Goal: Information Seeking & Learning: Check status

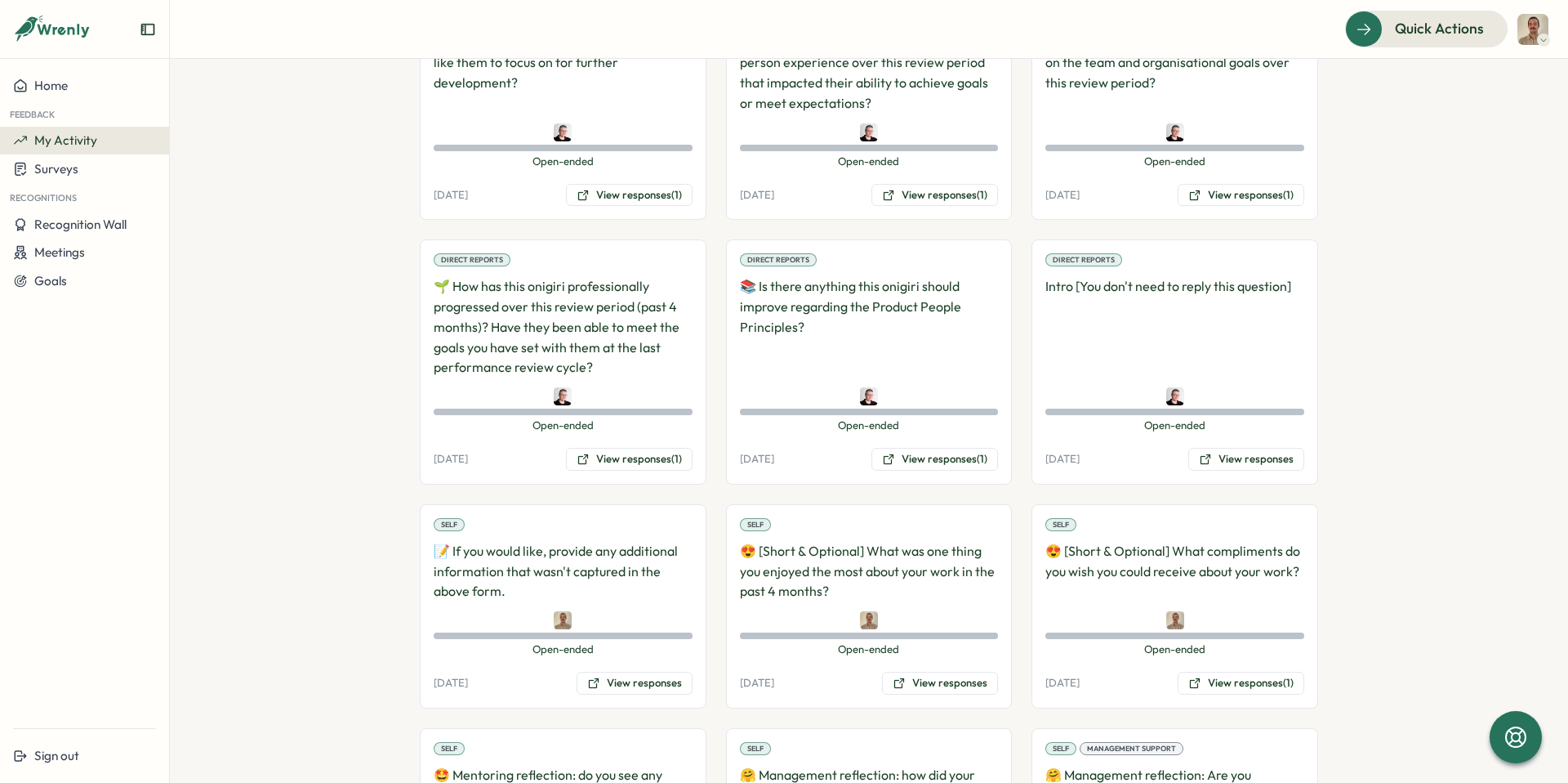
scroll to position [807, 0]
click at [1239, 461] on button "View responses" at bounding box center [1246, 459] width 116 height 23
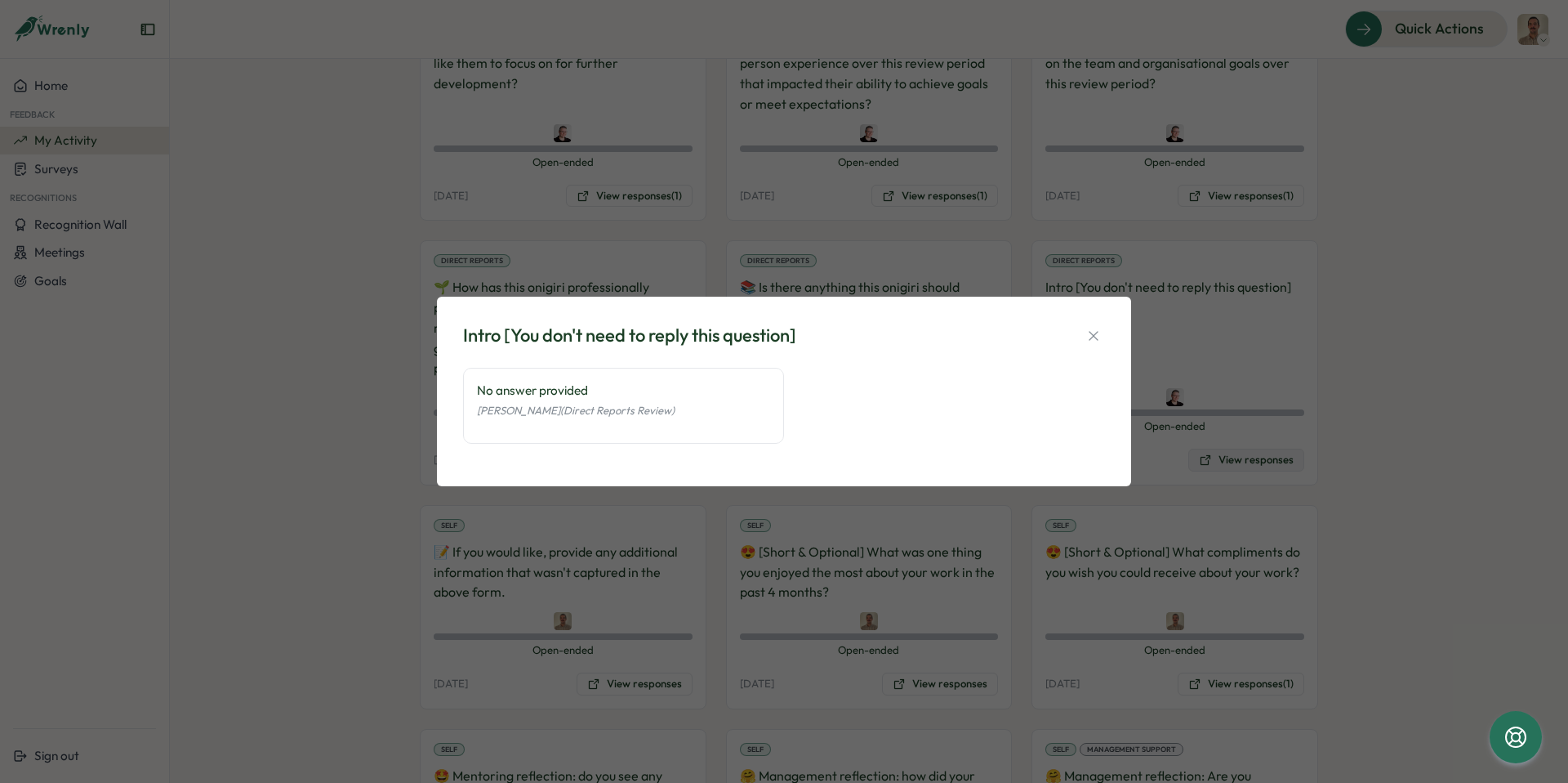
click at [1239, 461] on div "Intro [You don't need to reply this question] No answer provided [PERSON_NAME] …" at bounding box center [784, 391] width 1568 height 783
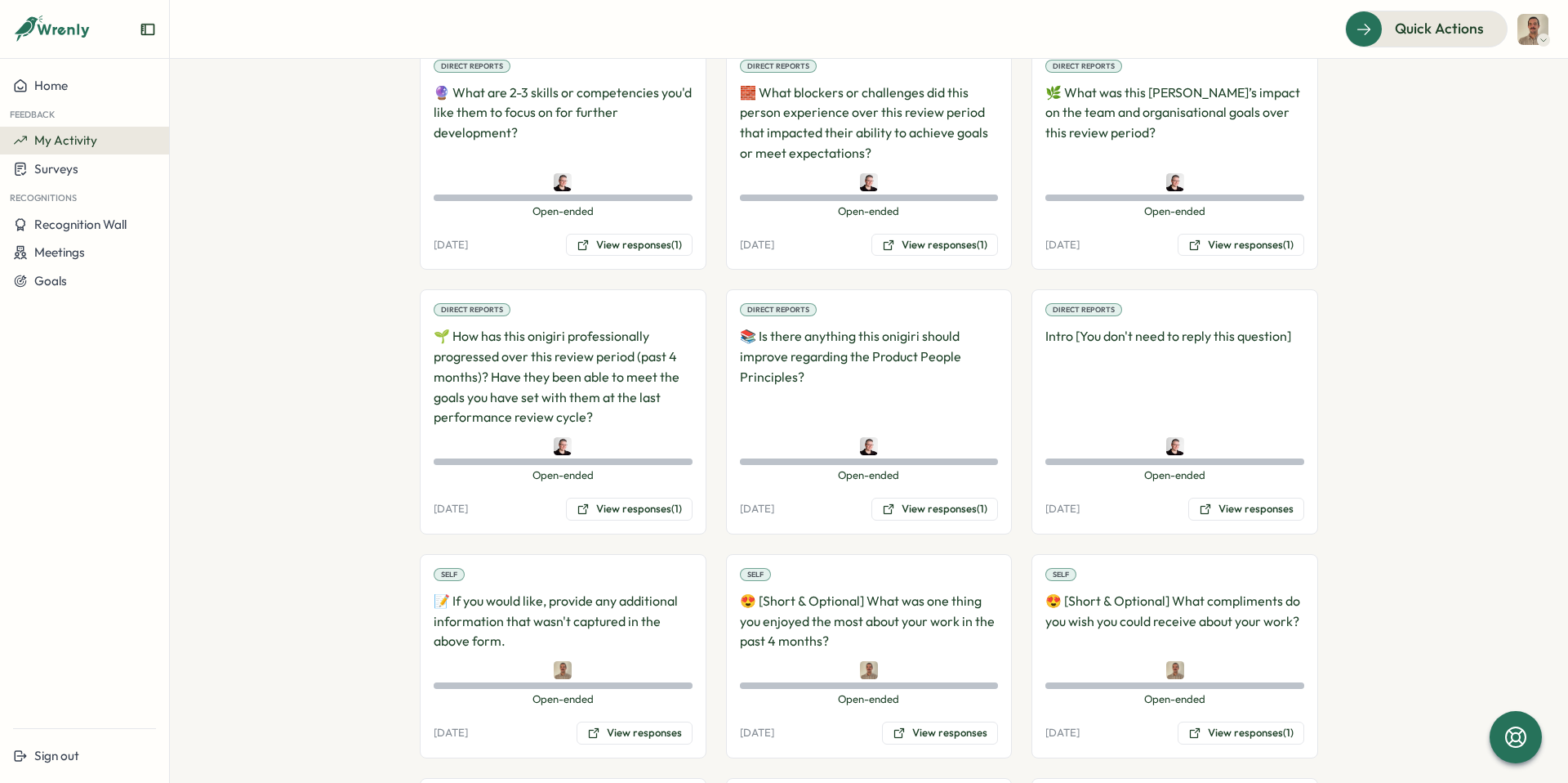
scroll to position [758, 0]
click at [913, 505] on button "View responses (1)" at bounding box center [934, 508] width 126 height 23
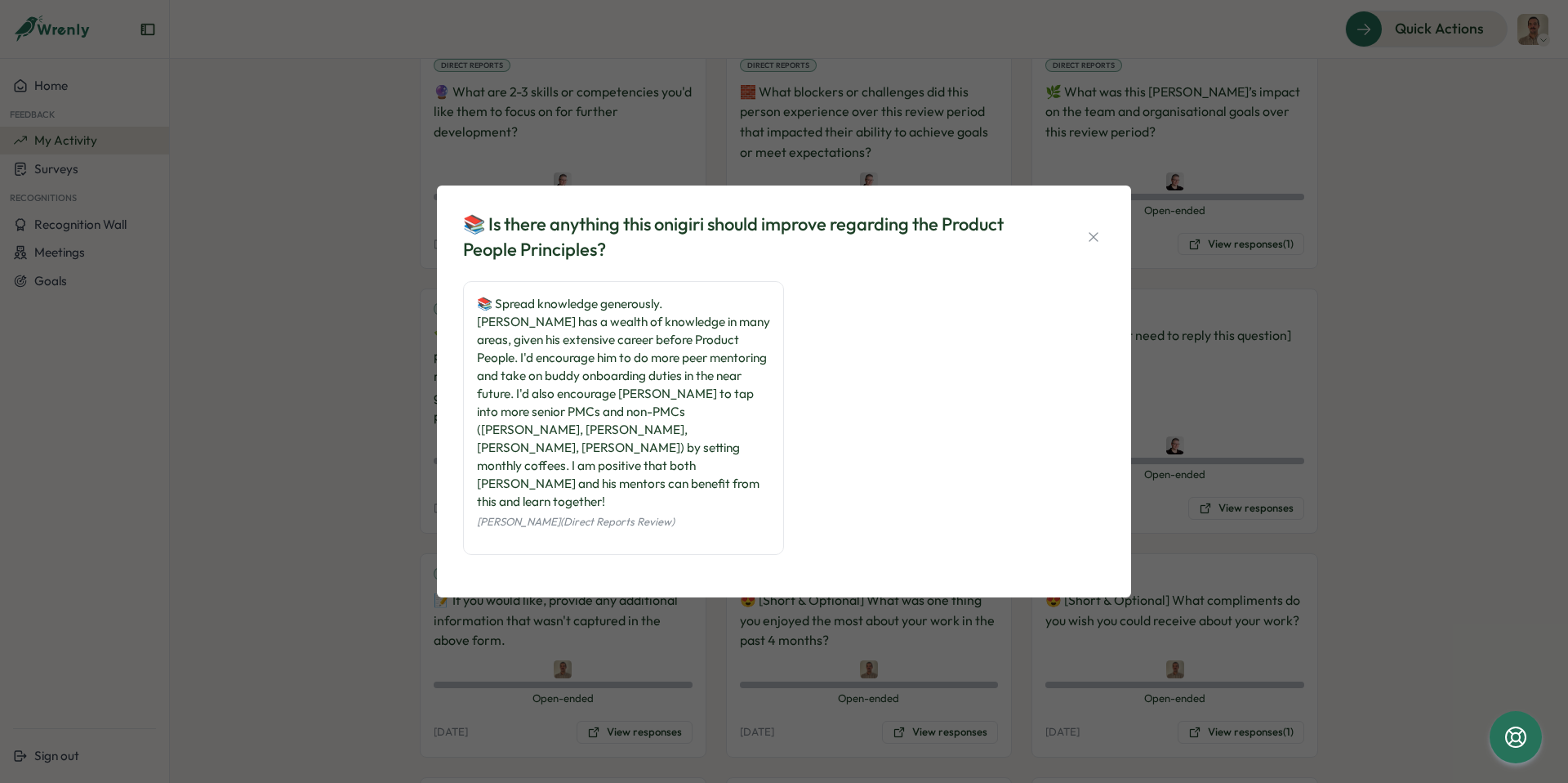
click at [372, 367] on div "📚 Is there anything this onigiri should improve regarding the Product People Pr…" at bounding box center [784, 391] width 1568 height 783
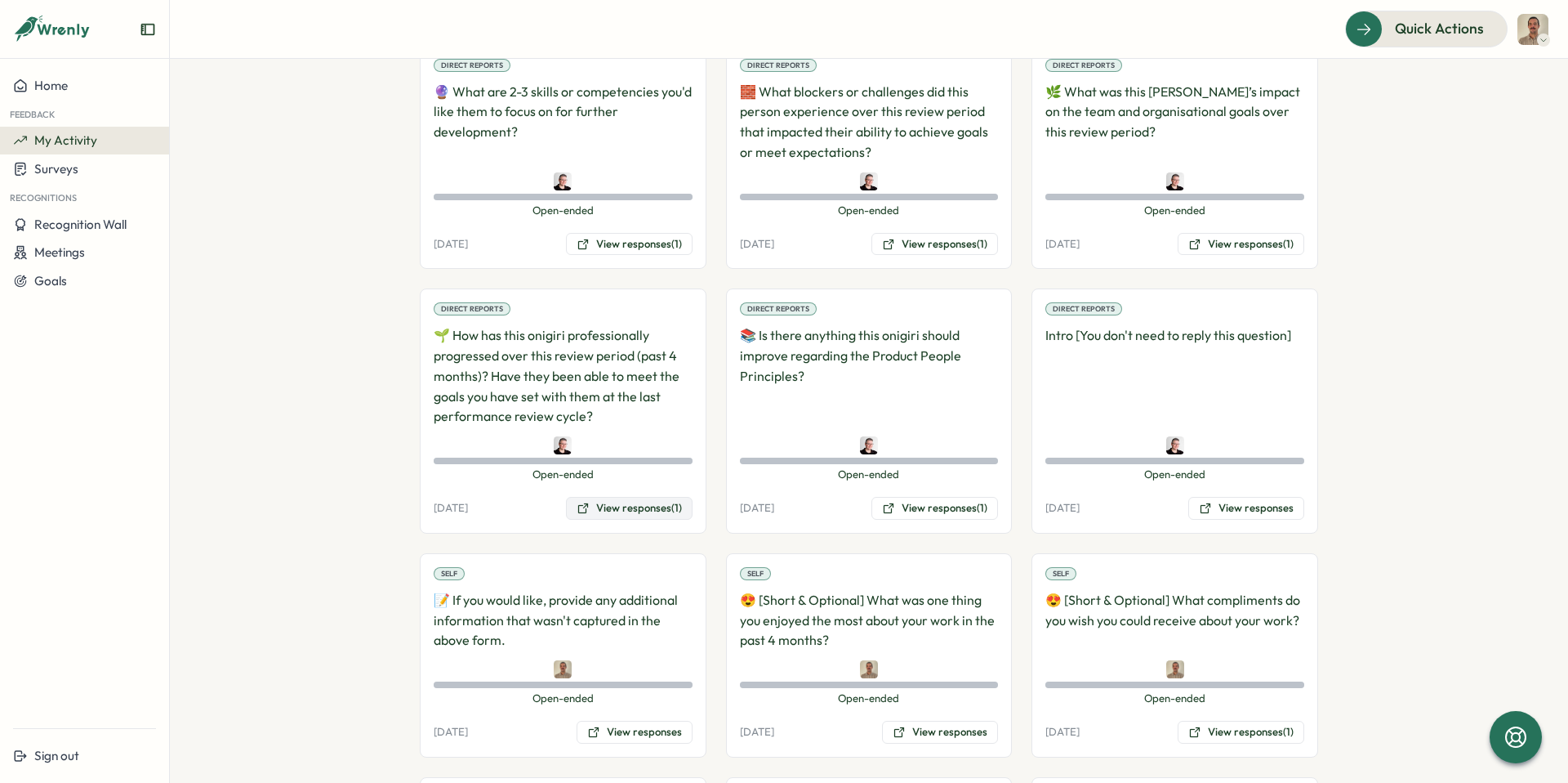
click at [619, 509] on button "View responses (1)" at bounding box center [630, 508] width 126 height 23
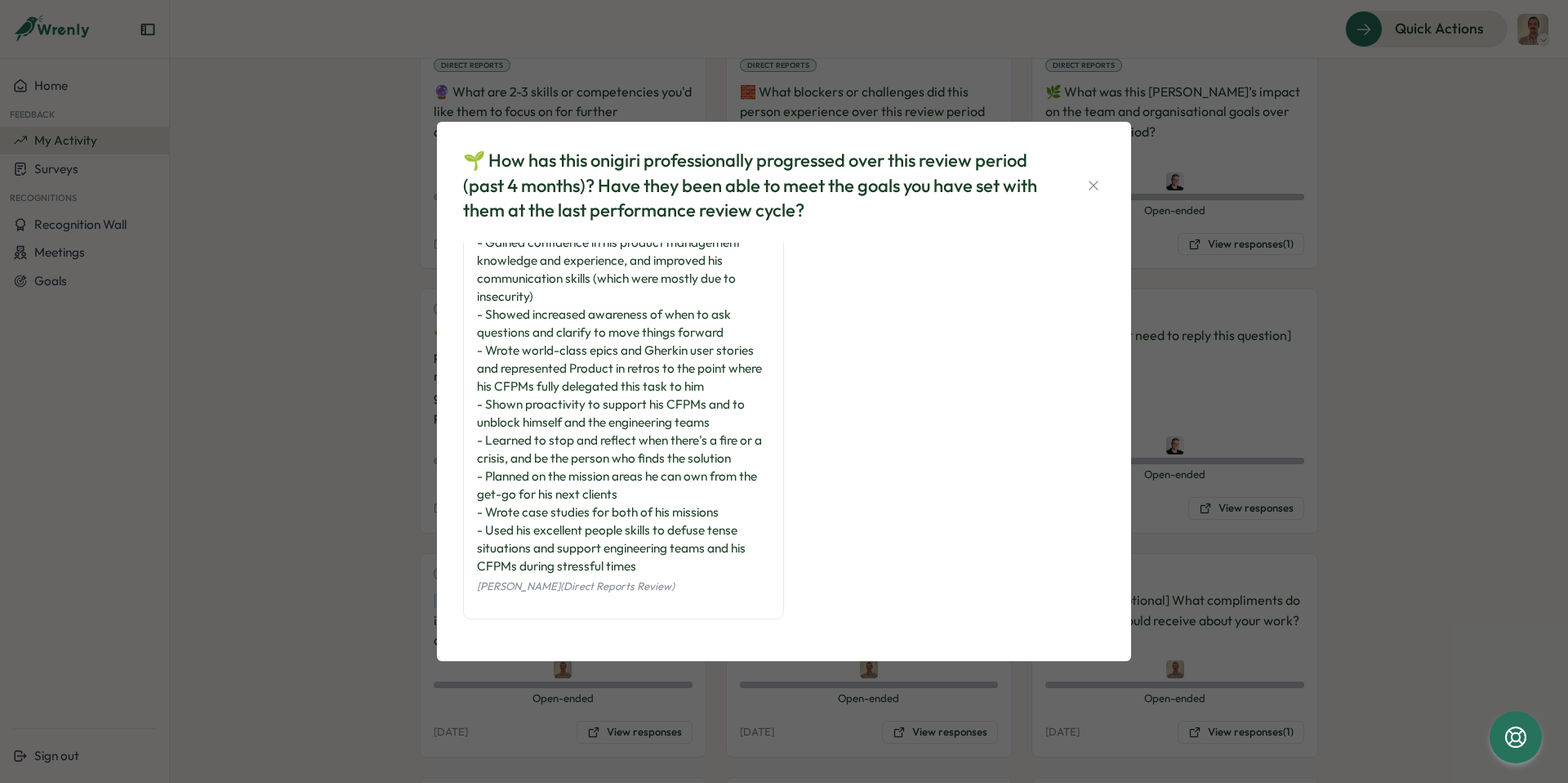
scroll to position [96, 0]
click at [369, 563] on div "🌱 How has this onigiri professionally progressed over this review period (past …" at bounding box center [784, 391] width 1568 height 783
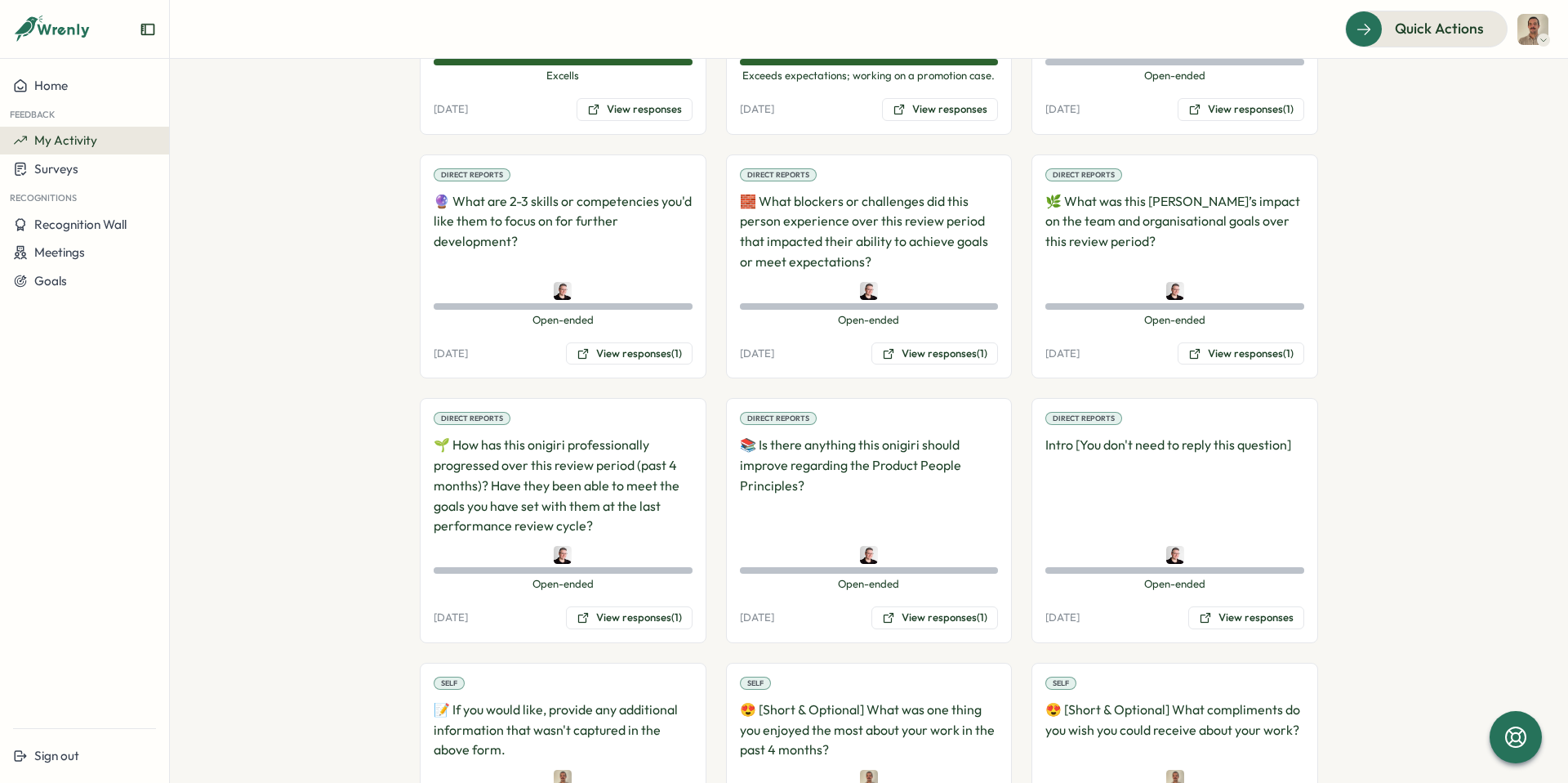
scroll to position [639, 0]
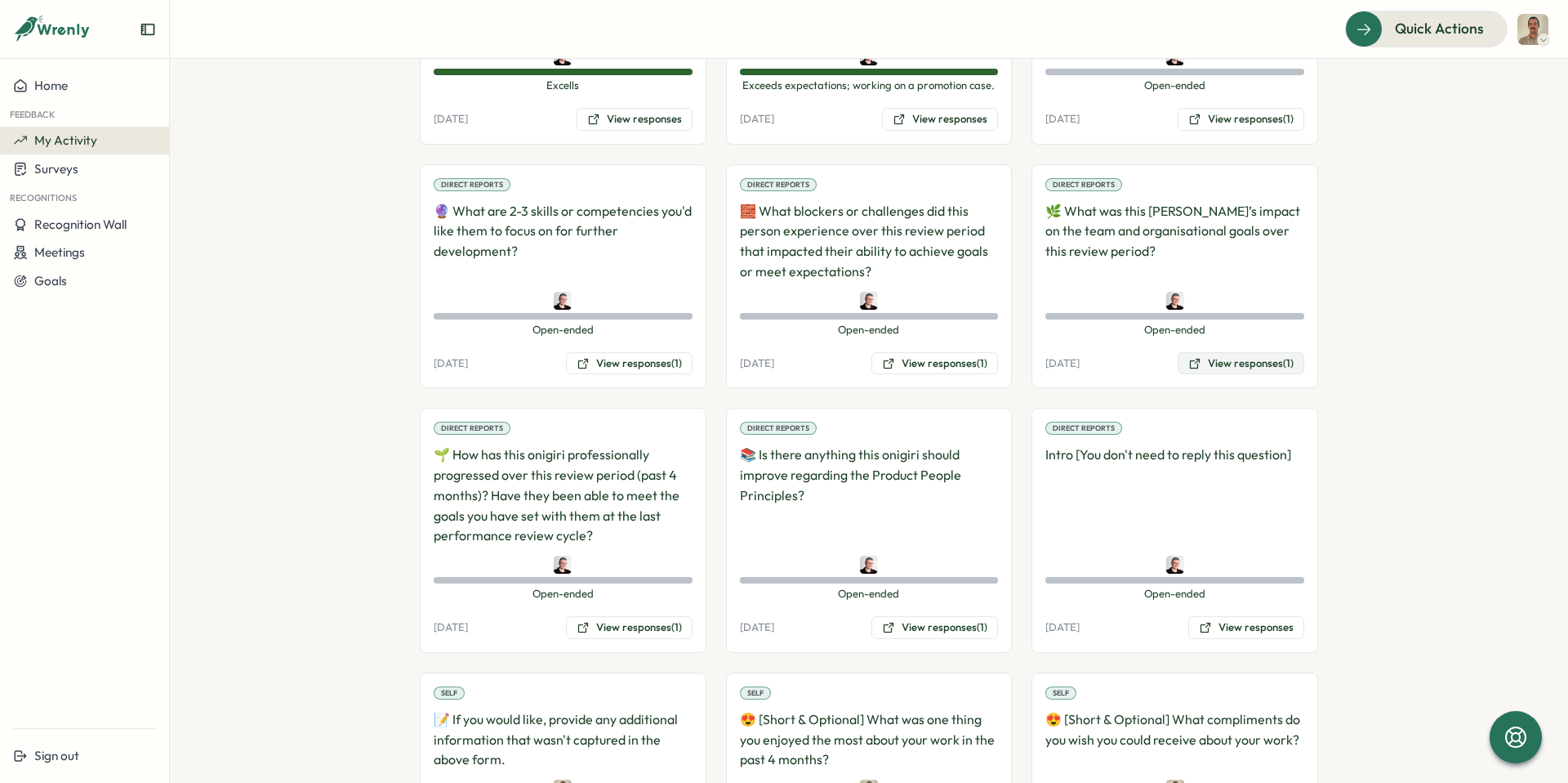
click at [1282, 362] on button "View responses (1)" at bounding box center [1240, 363] width 126 height 23
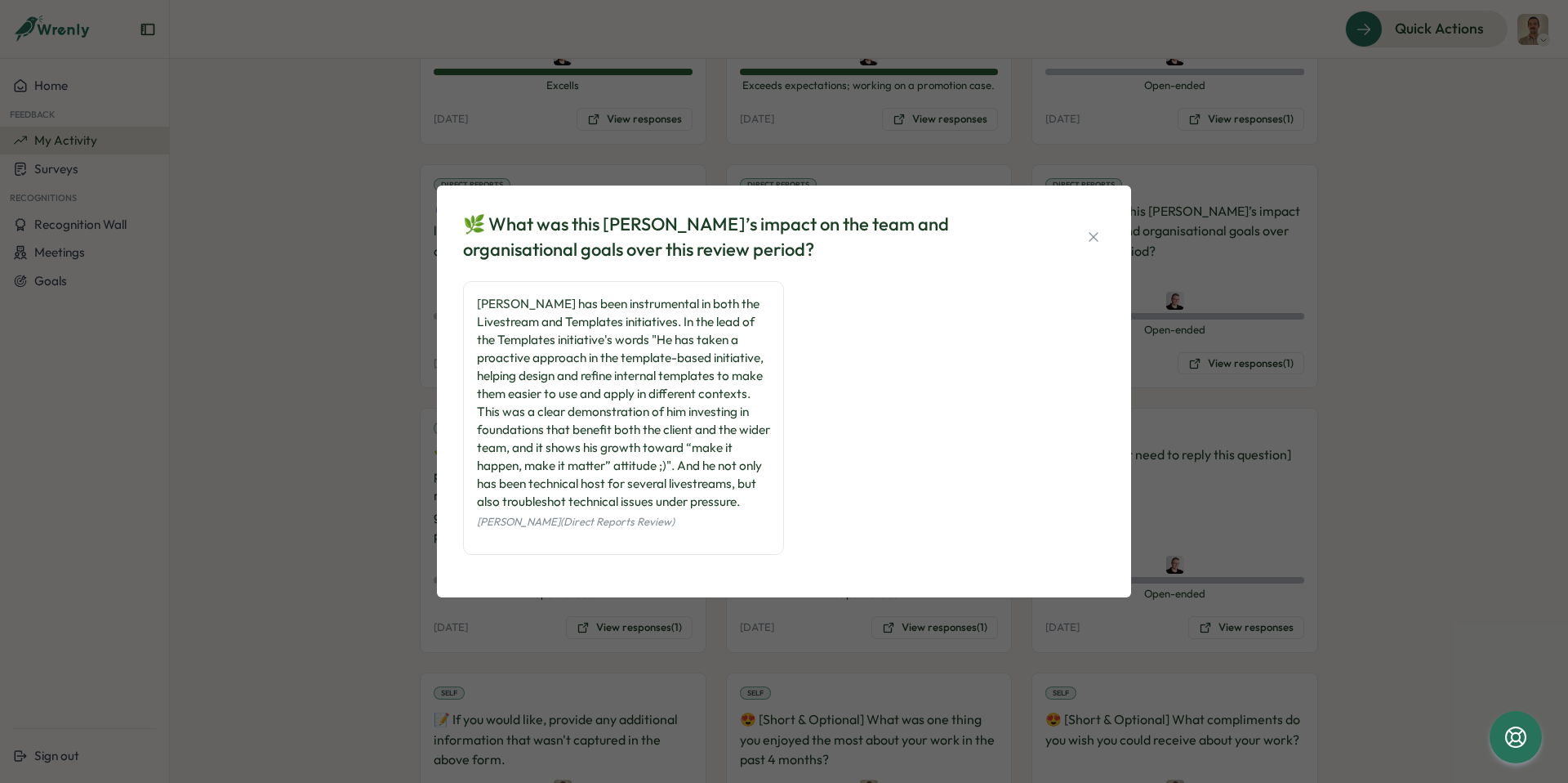
click at [381, 497] on div "🌿 What was this [PERSON_NAME]’s impact on the team and organisational goals ove…" at bounding box center [784, 391] width 1568 height 783
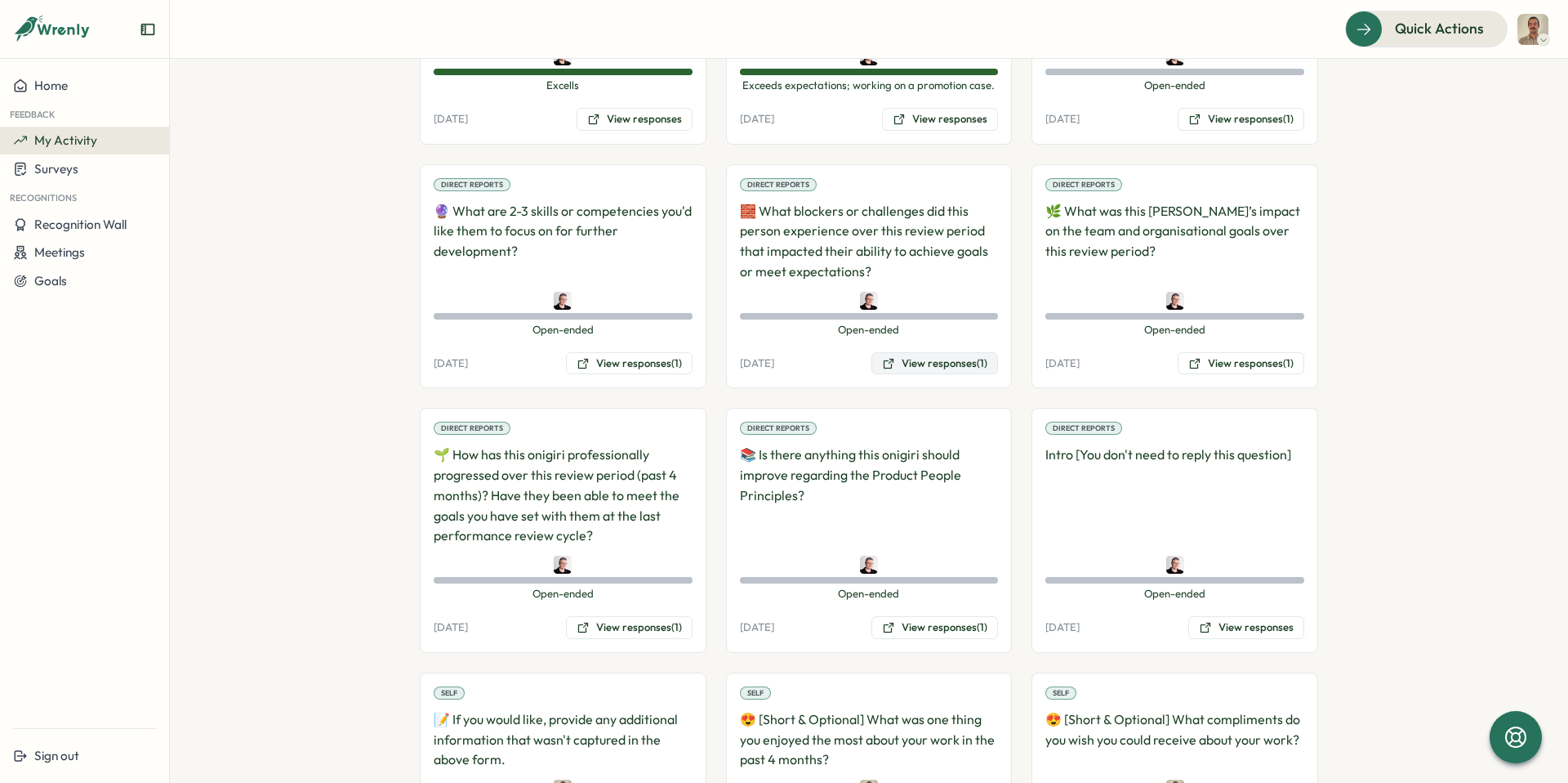
click at [937, 361] on button "View responses (1)" at bounding box center [934, 363] width 126 height 23
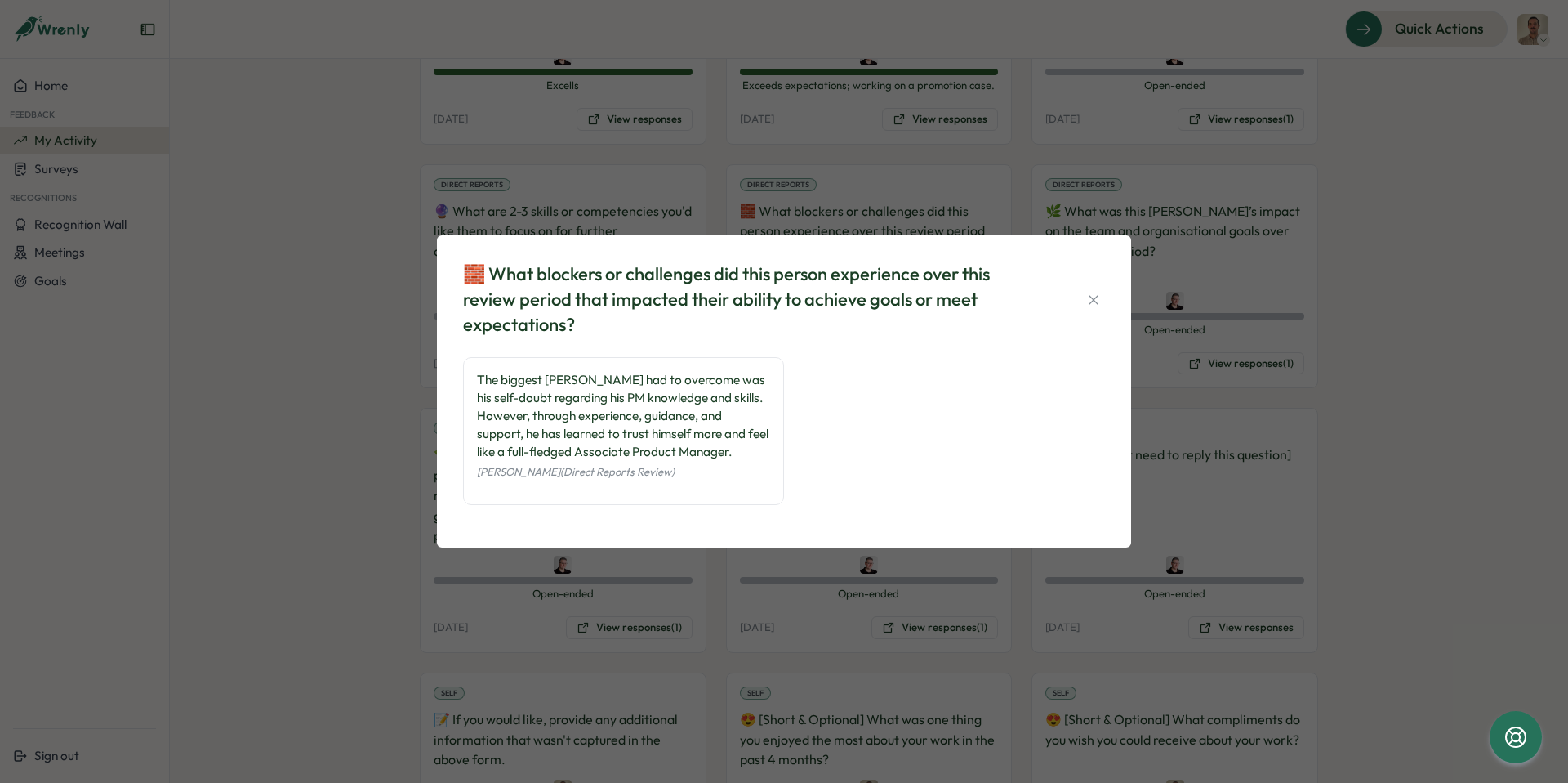
click at [347, 556] on div "🧱 What blockers or challenges did this person experience over this review perio…" at bounding box center [784, 391] width 1568 height 783
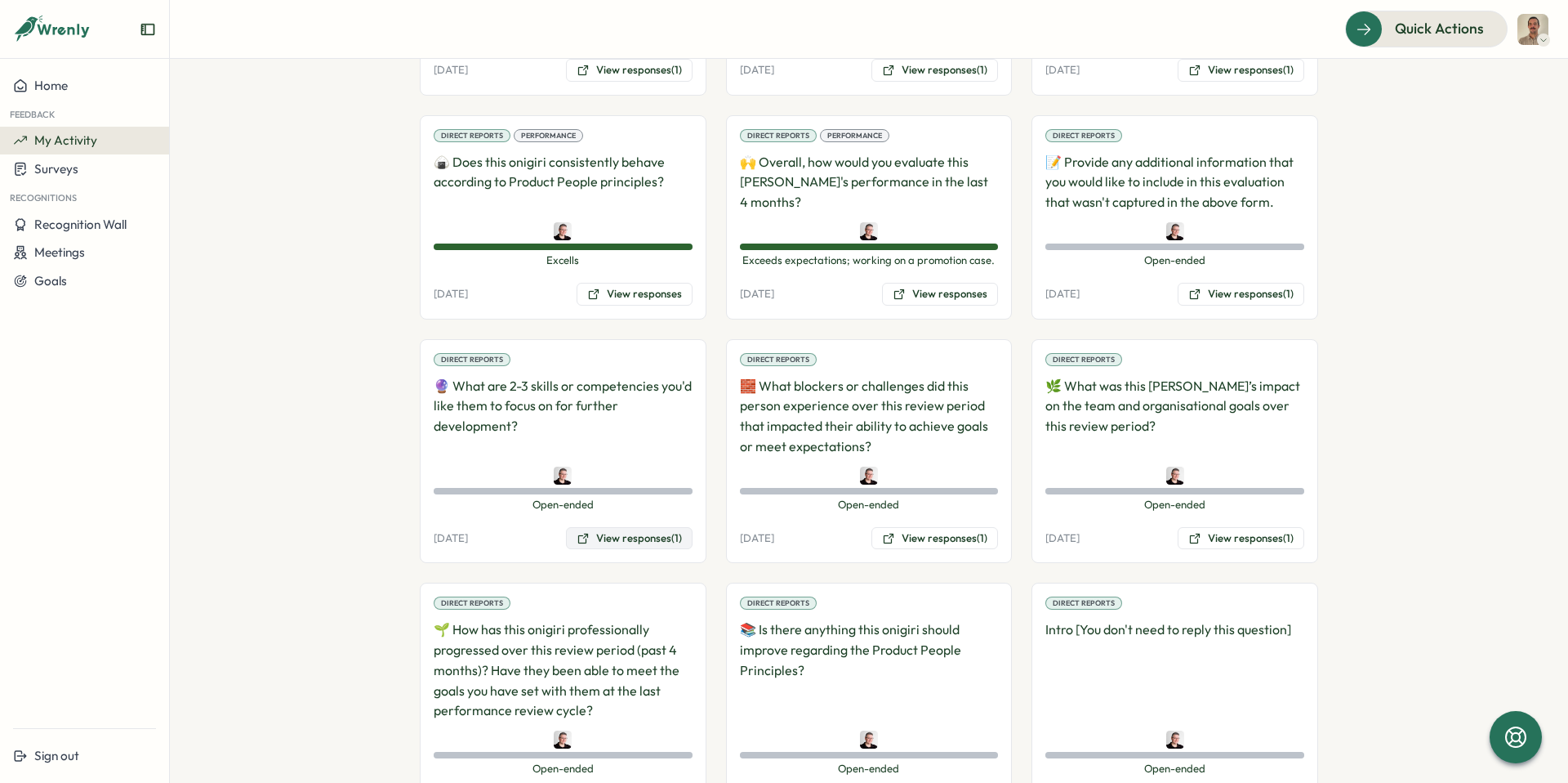
scroll to position [462, 0]
click at [604, 539] on button "View responses (1)" at bounding box center [630, 539] width 126 height 23
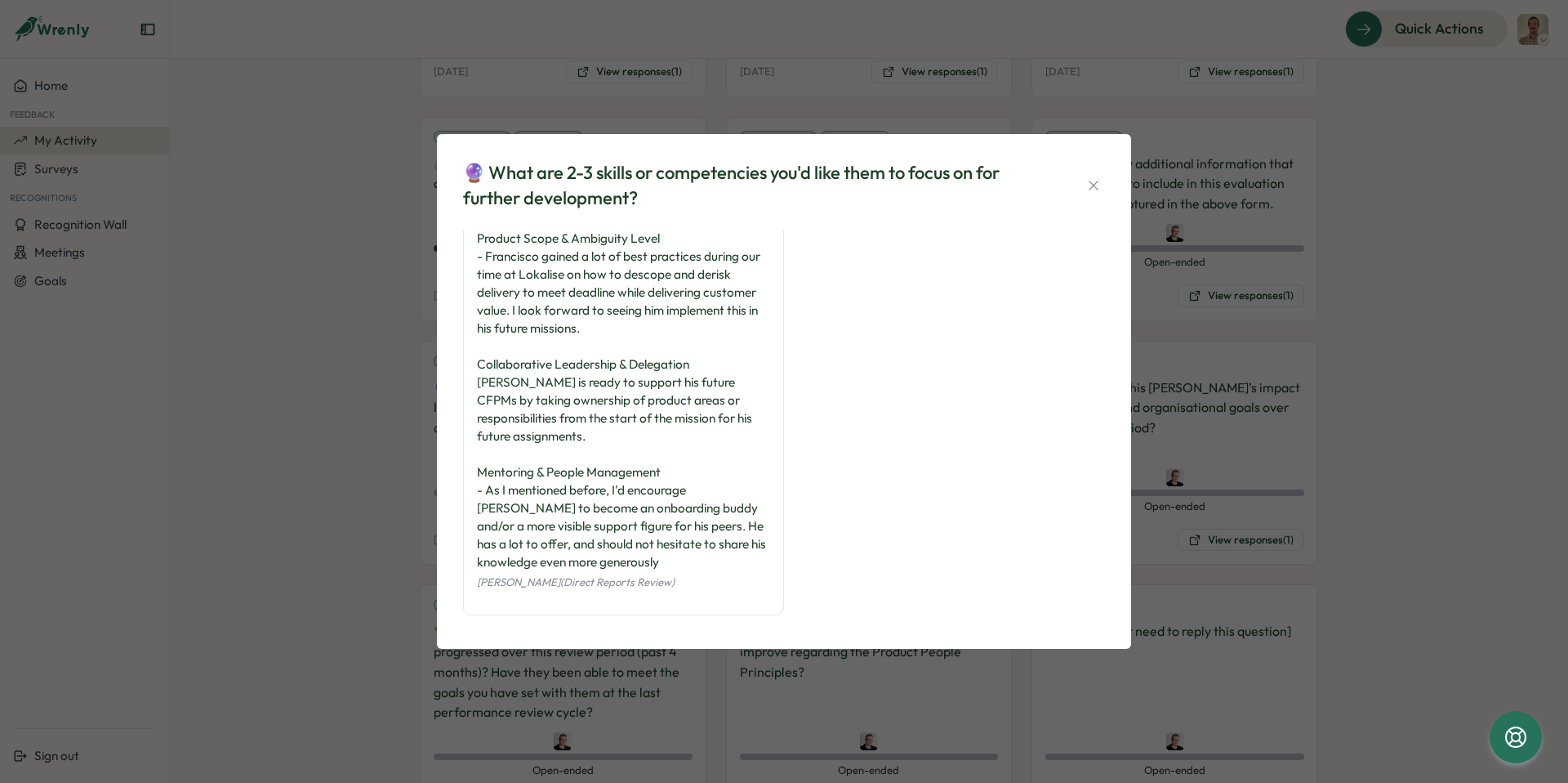
scroll to position [114, 0]
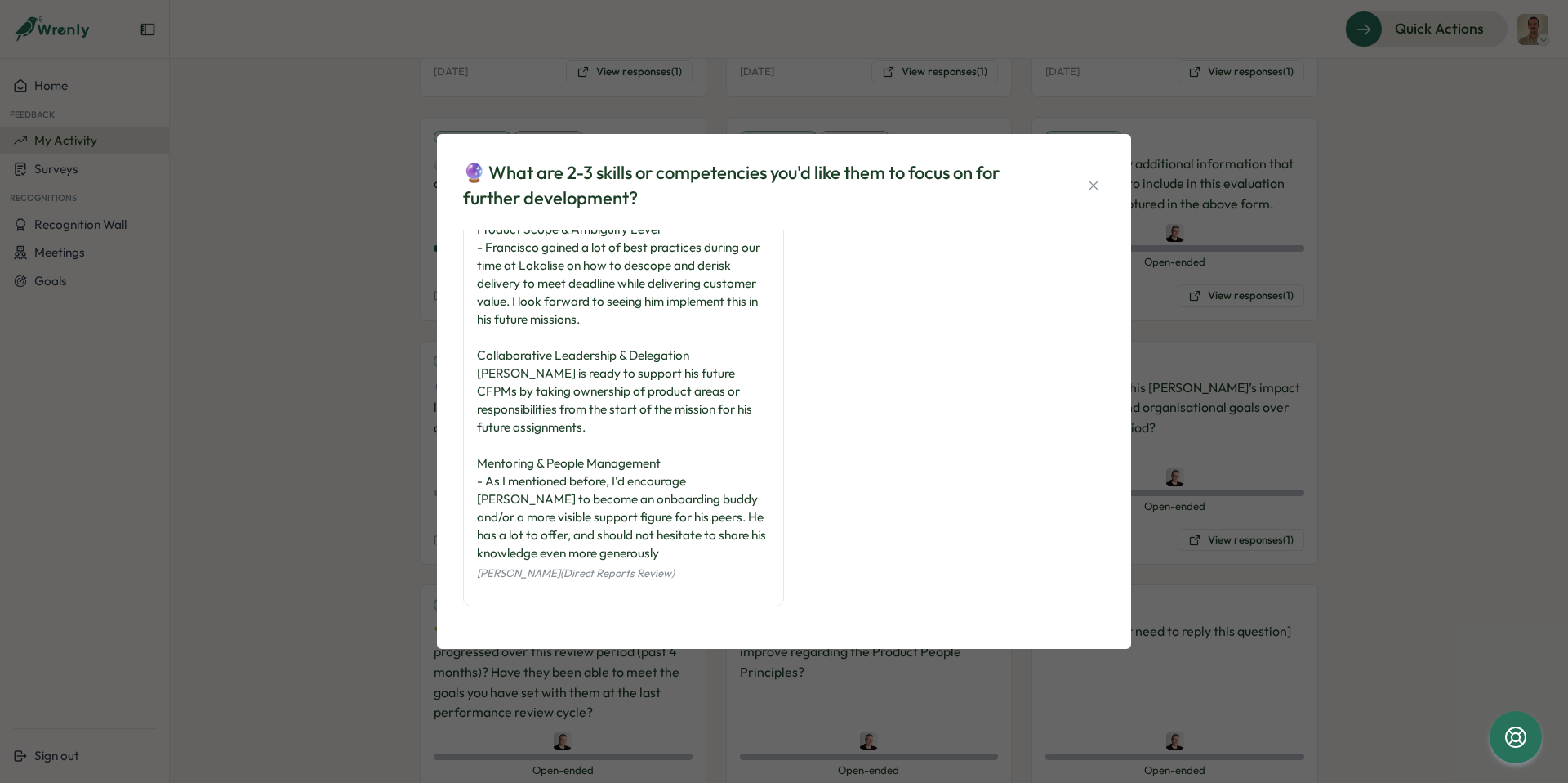
click at [379, 477] on div "🔮 What are 2-3 skills or competencies you'd like them to focus on for further d…" at bounding box center [784, 391] width 1568 height 783
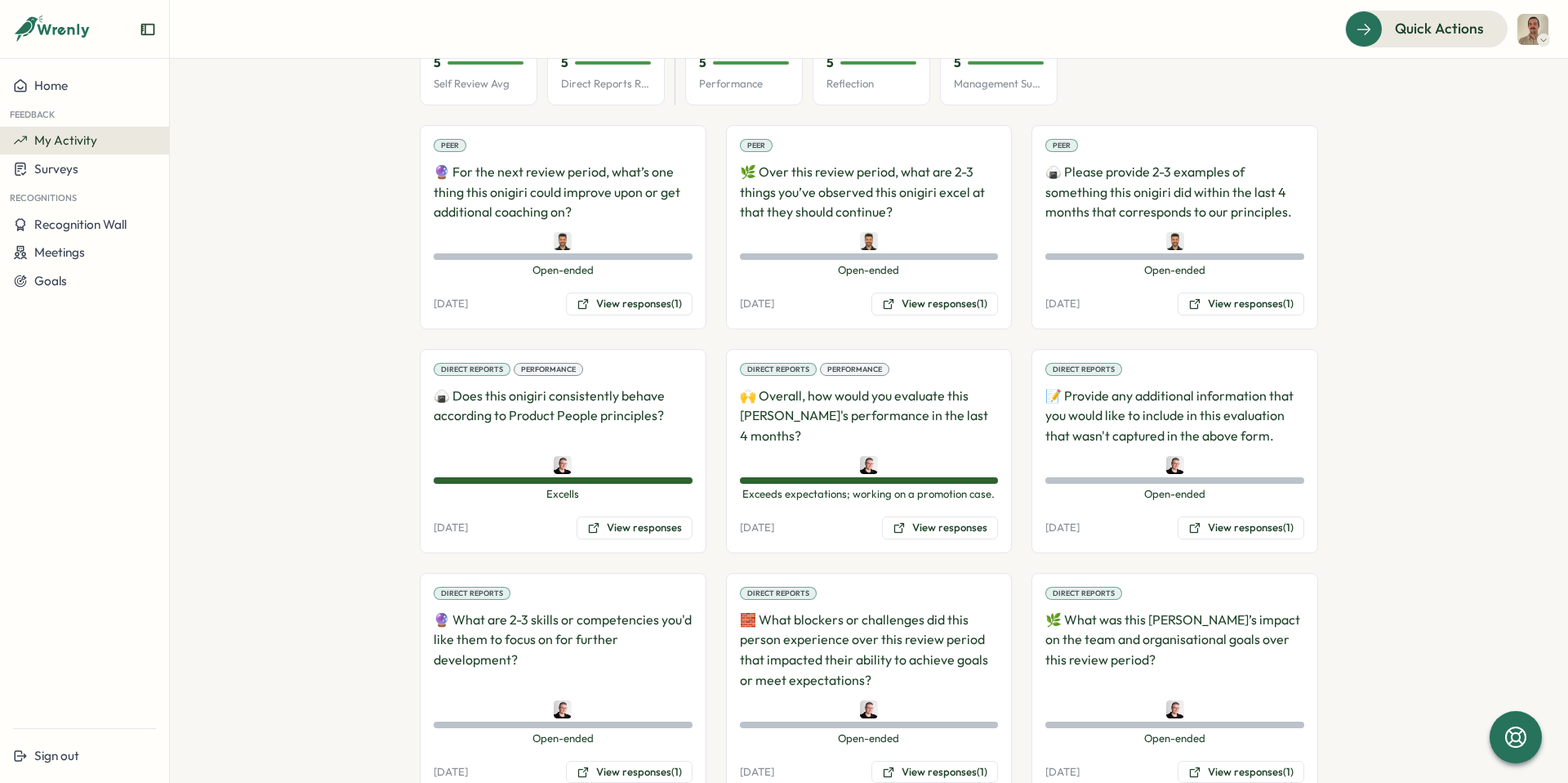
scroll to position [228, 0]
click at [1205, 529] on button "View responses (1)" at bounding box center [1240, 530] width 126 height 23
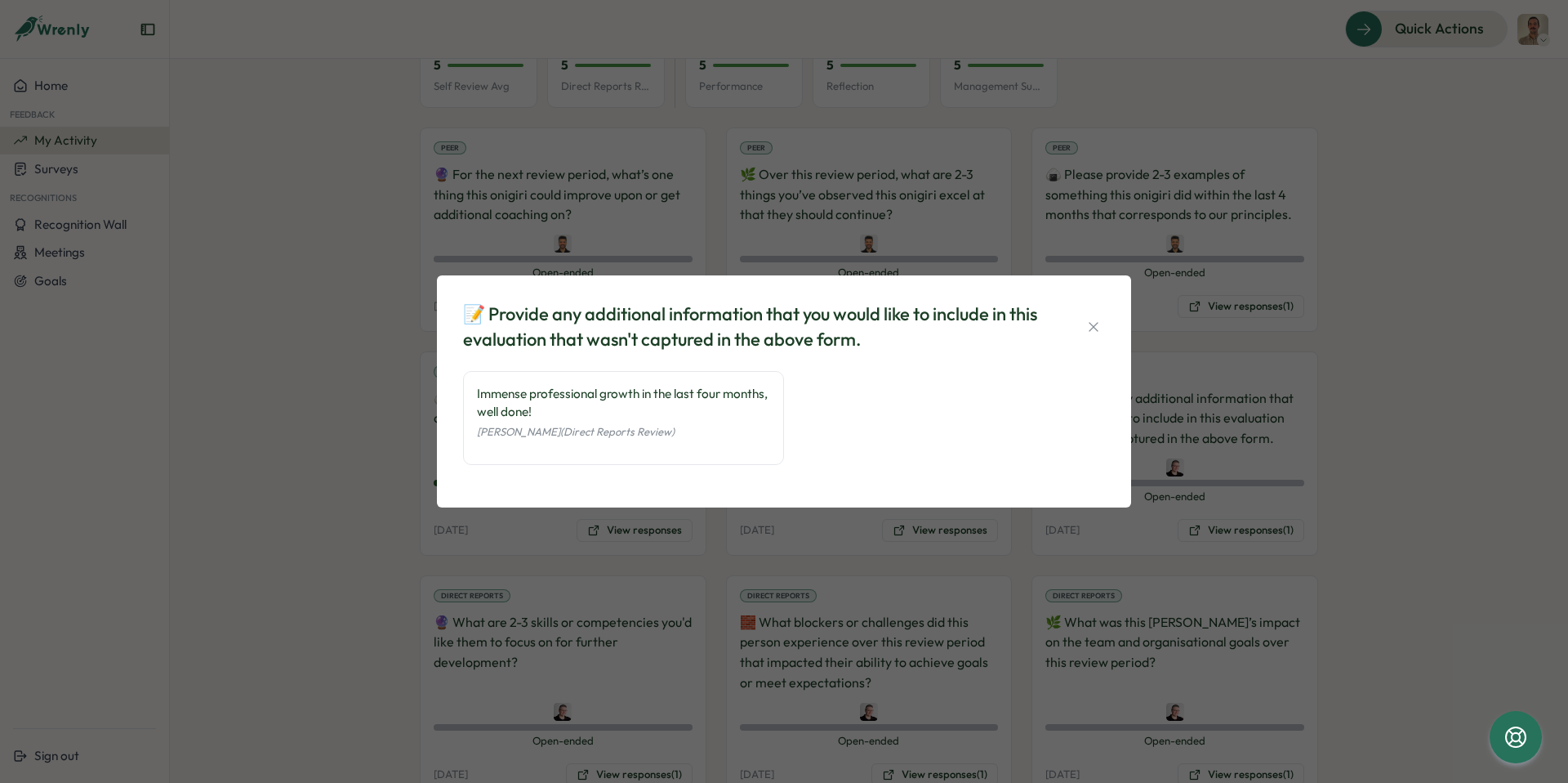
click at [1200, 530] on div "📝 Provide any additional information that you would like to include in this eva…" at bounding box center [784, 391] width 1568 height 783
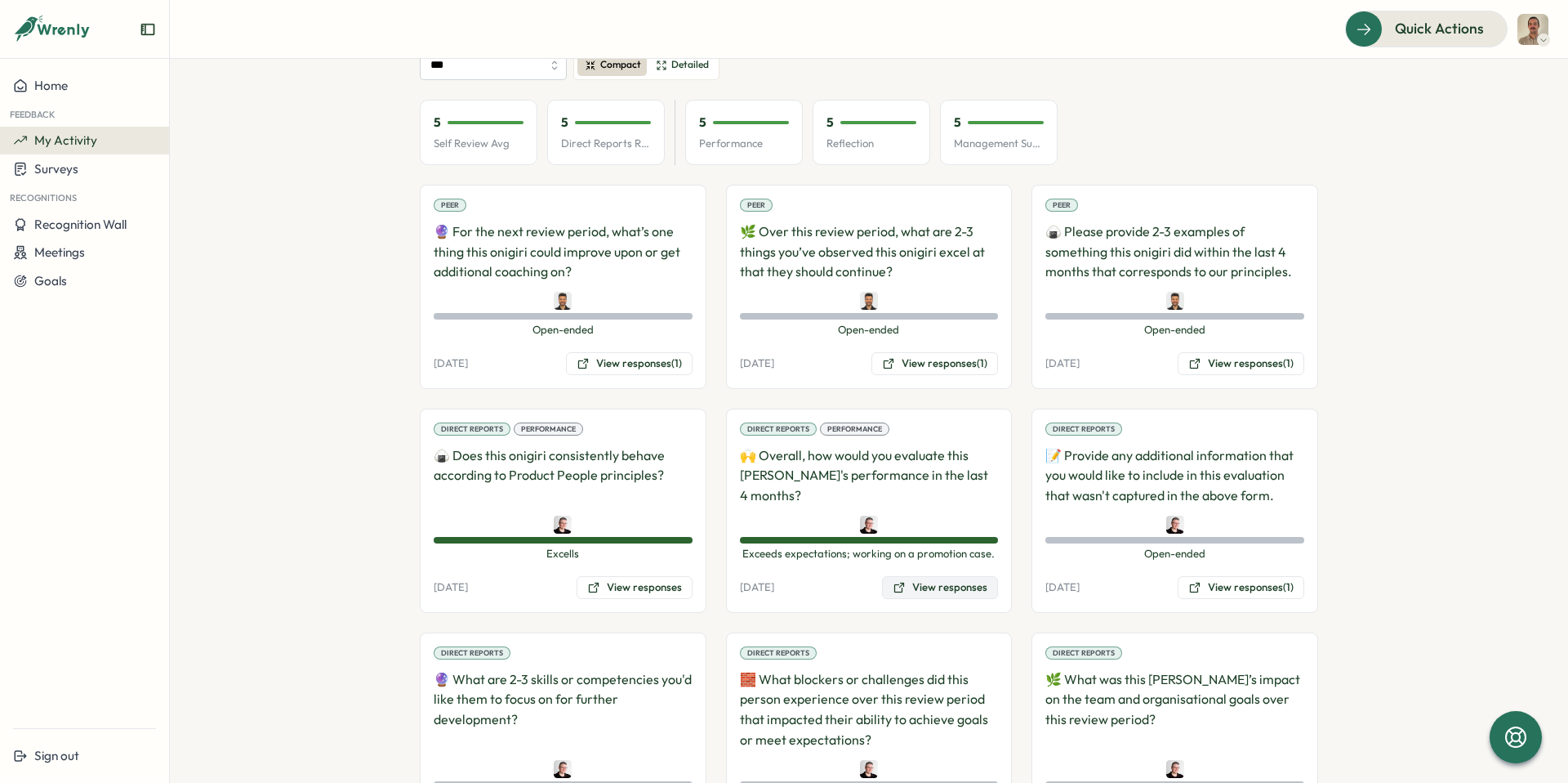
scroll to position [158, 0]
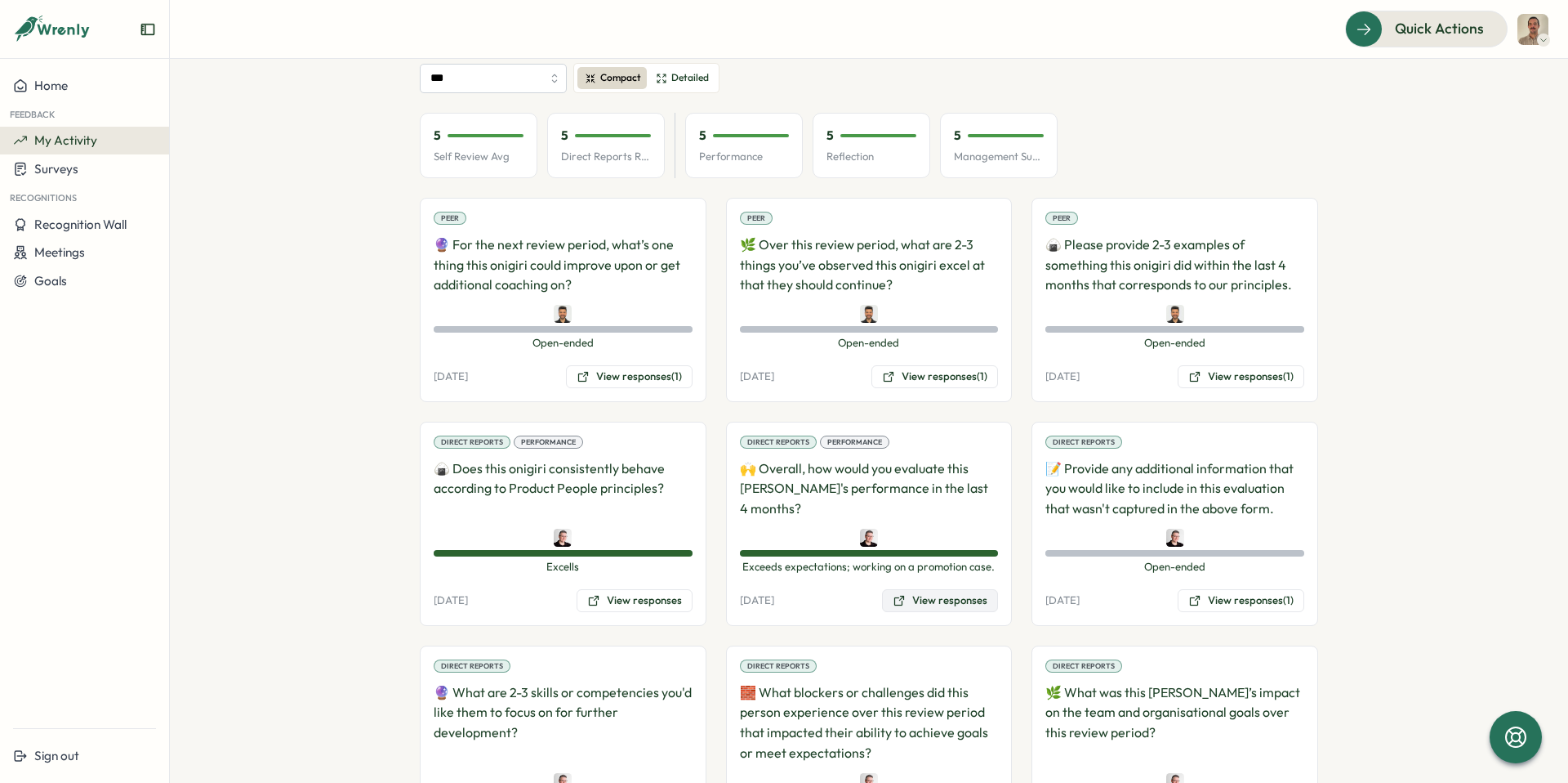
click at [934, 600] on button "View responses" at bounding box center [940, 600] width 116 height 23
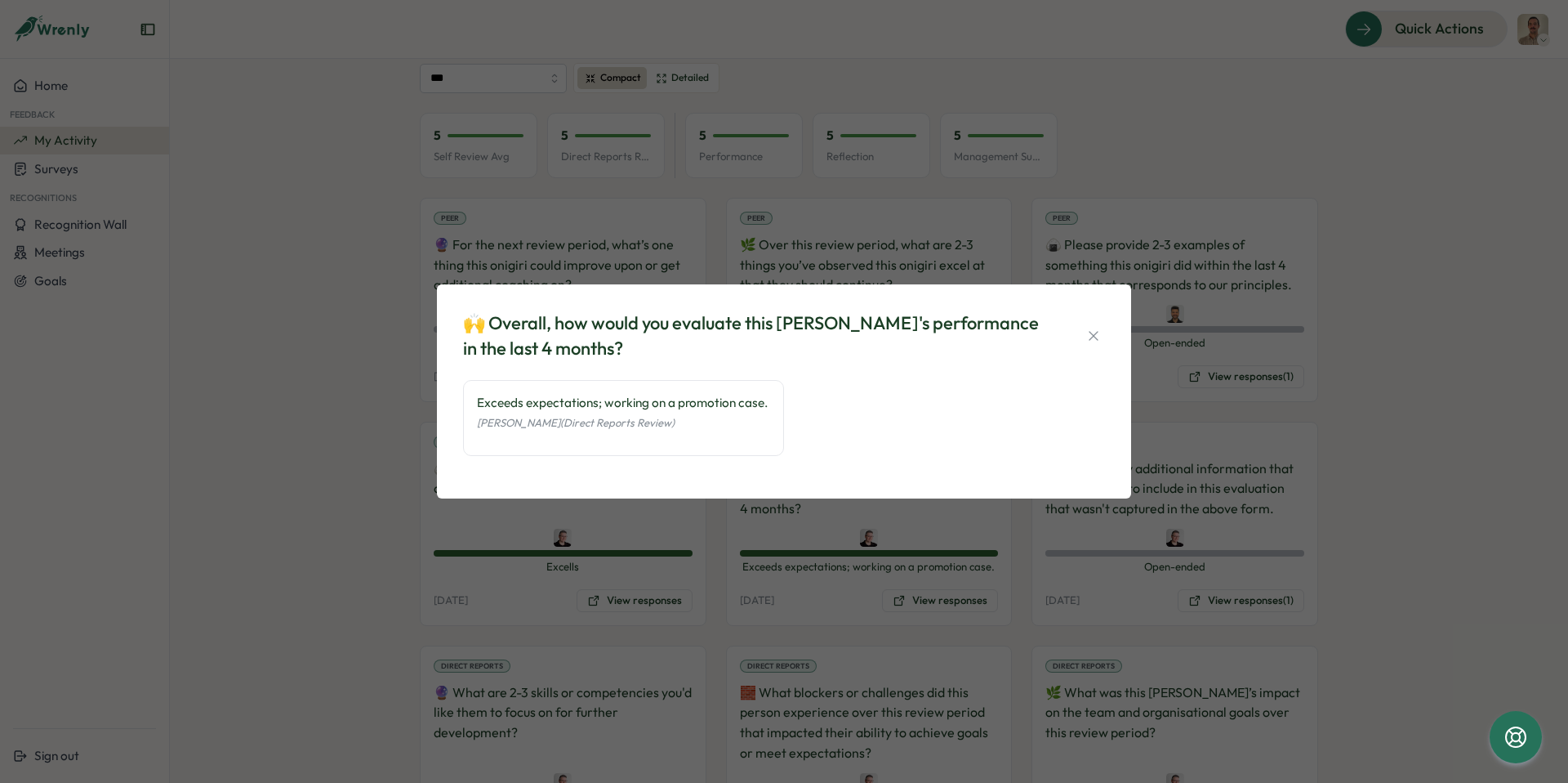
click at [852, 585] on div "🙌 Overall, how would you evaluate this [PERSON_NAME]'s performance in the last …" at bounding box center [784, 391] width 1568 height 783
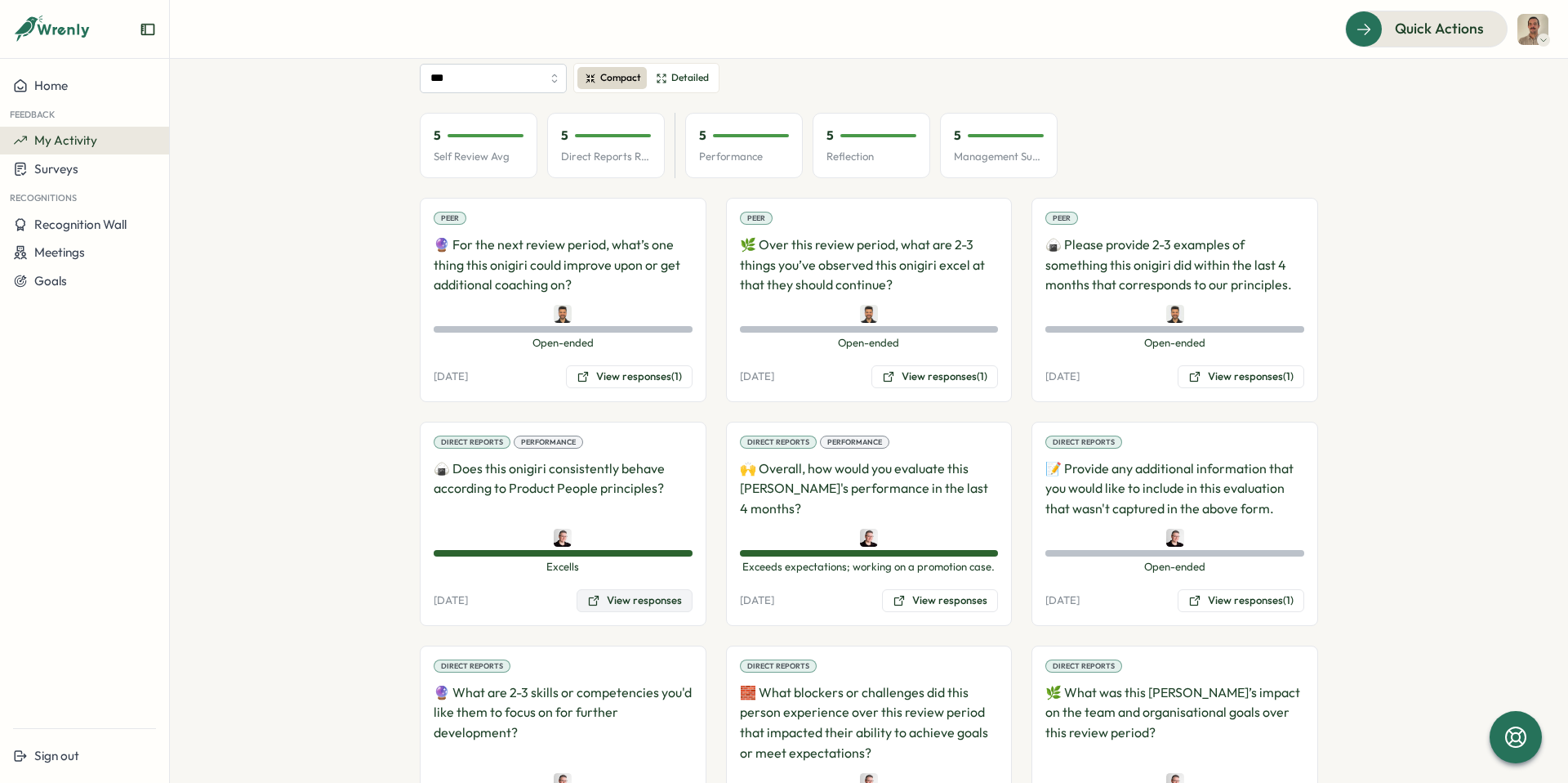
click at [618, 602] on button "View responses" at bounding box center [635, 600] width 116 height 23
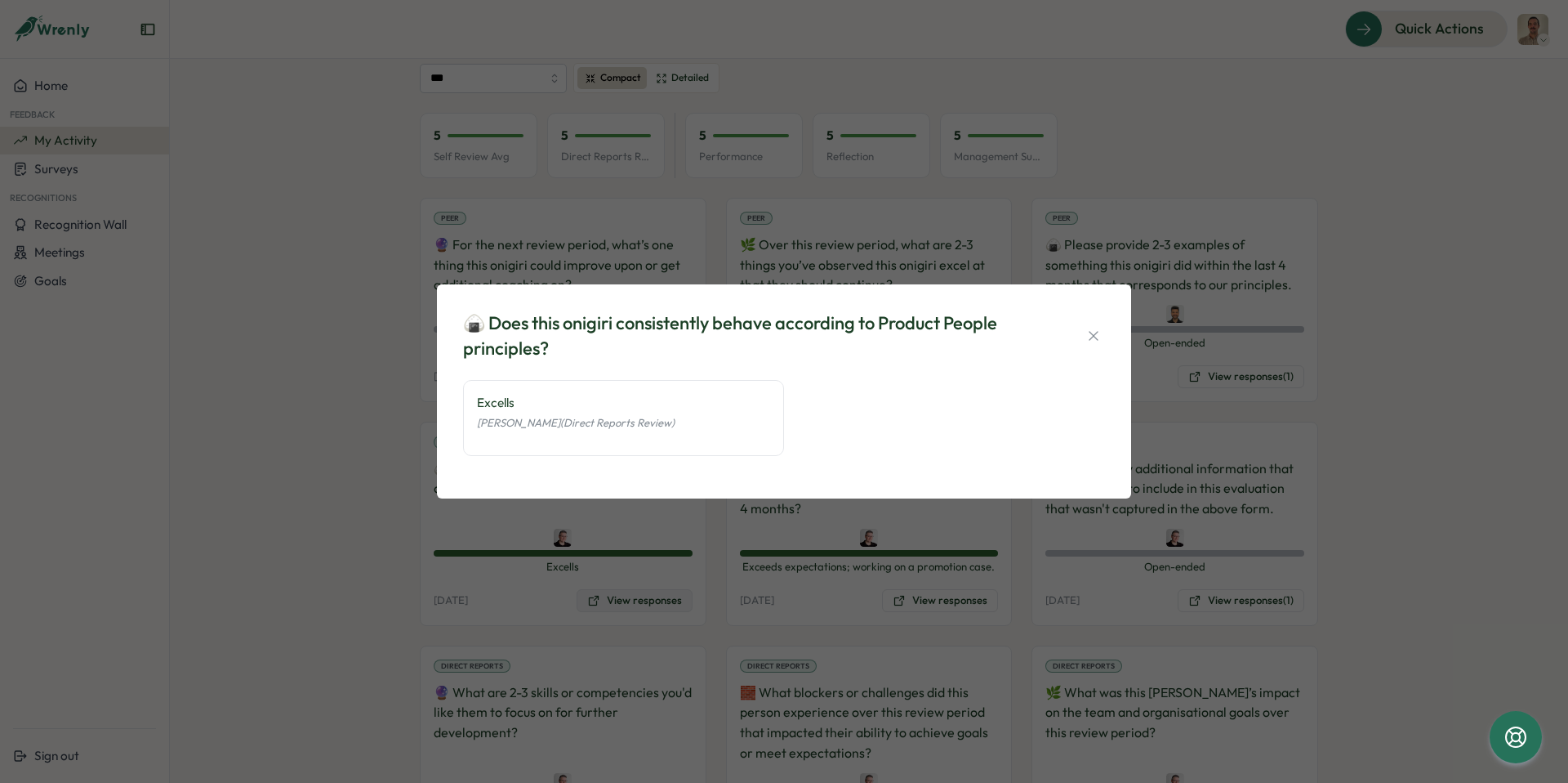
click at [618, 602] on div "🍙 Does this onigiri consistently behave according to Product People principles?…" at bounding box center [784, 391] width 1568 height 783
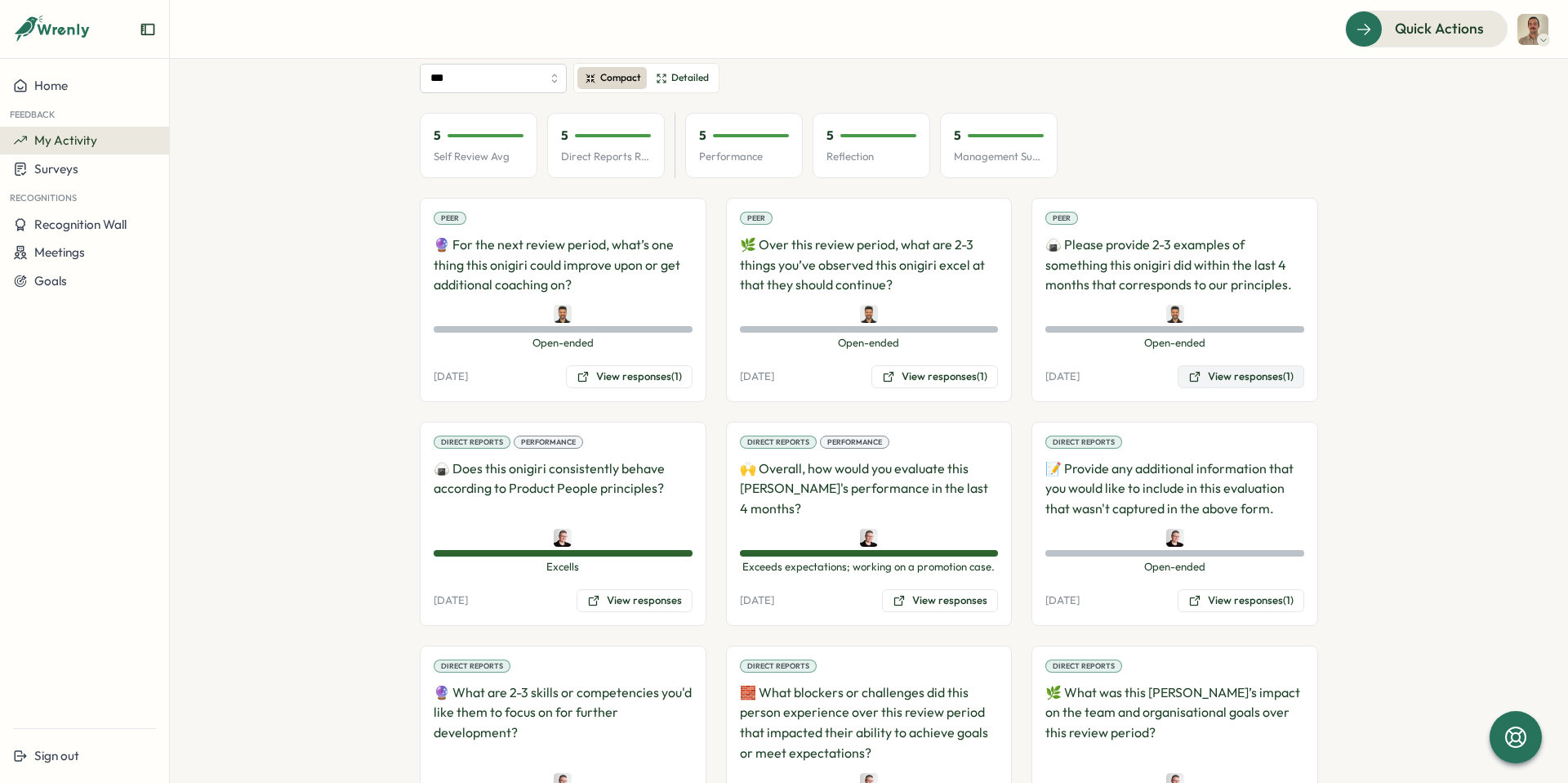
click at [1212, 382] on button "View responses (1)" at bounding box center [1240, 376] width 126 height 23
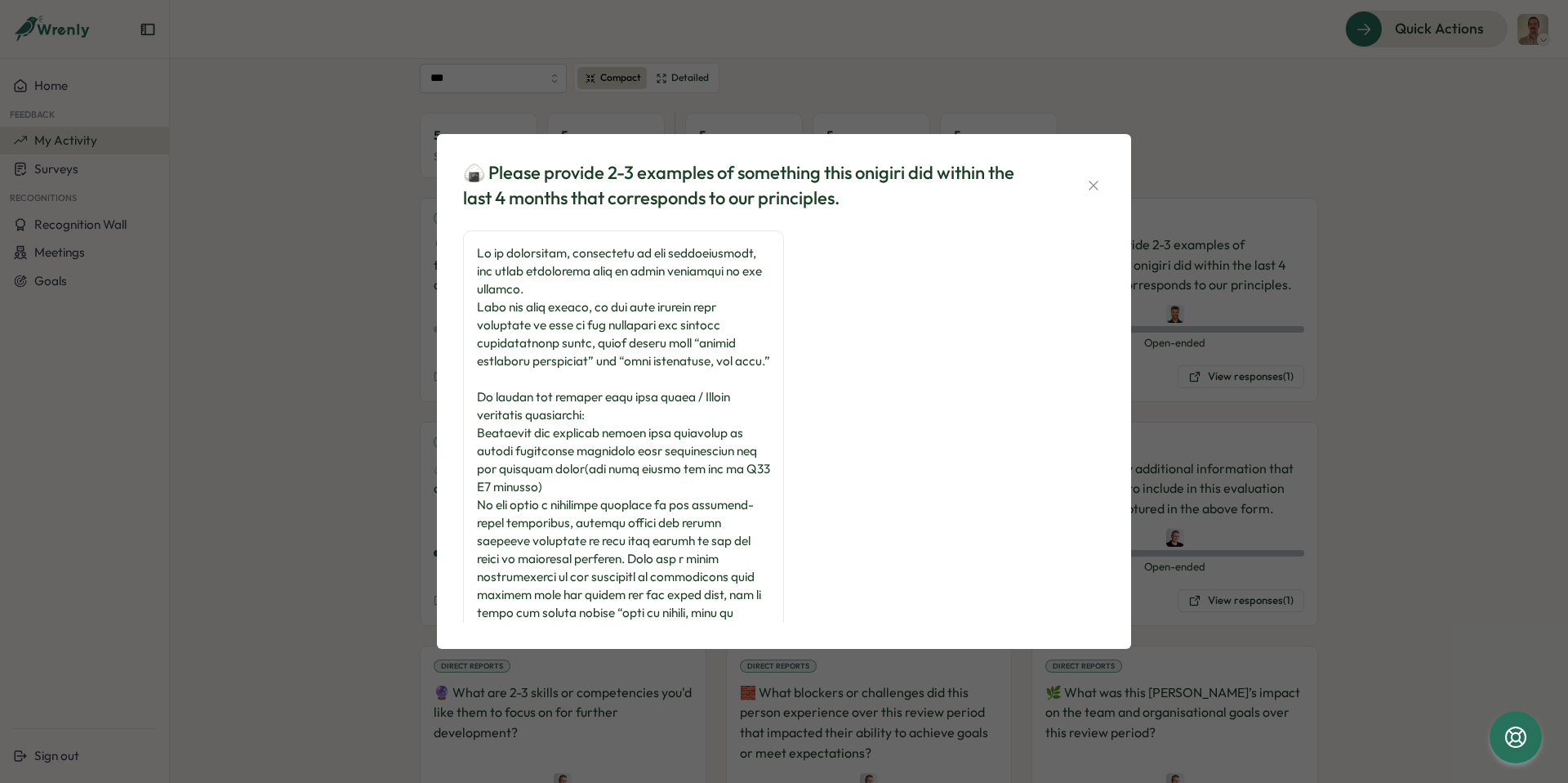
click at [1399, 361] on div "🍙 Please provide 2-3 examples of something this onigiri did within the last 4 m…" at bounding box center [784, 391] width 1568 height 783
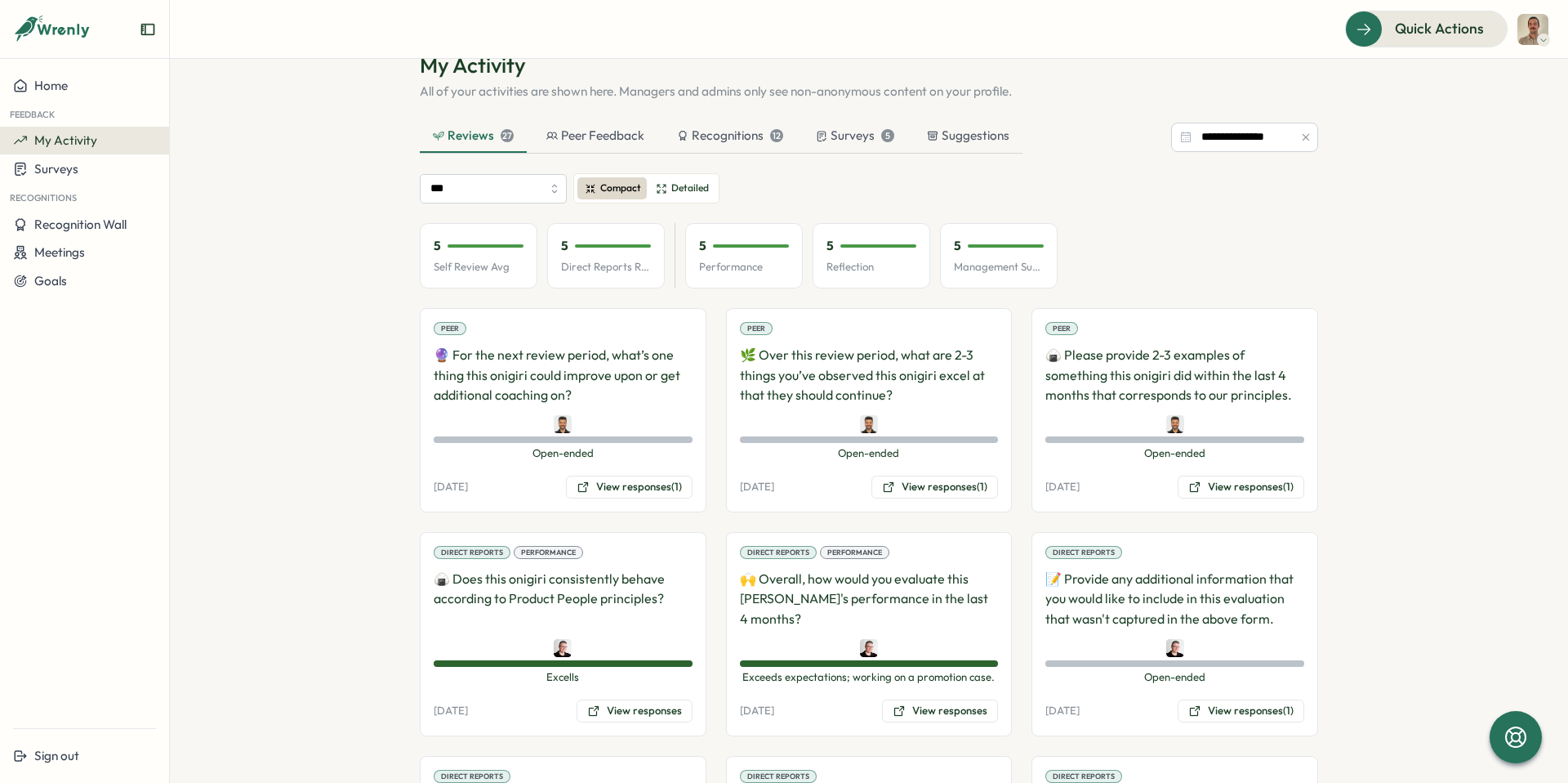
scroll to position [46, 0]
click at [1216, 497] on button "View responses (1)" at bounding box center [1240, 488] width 126 height 23
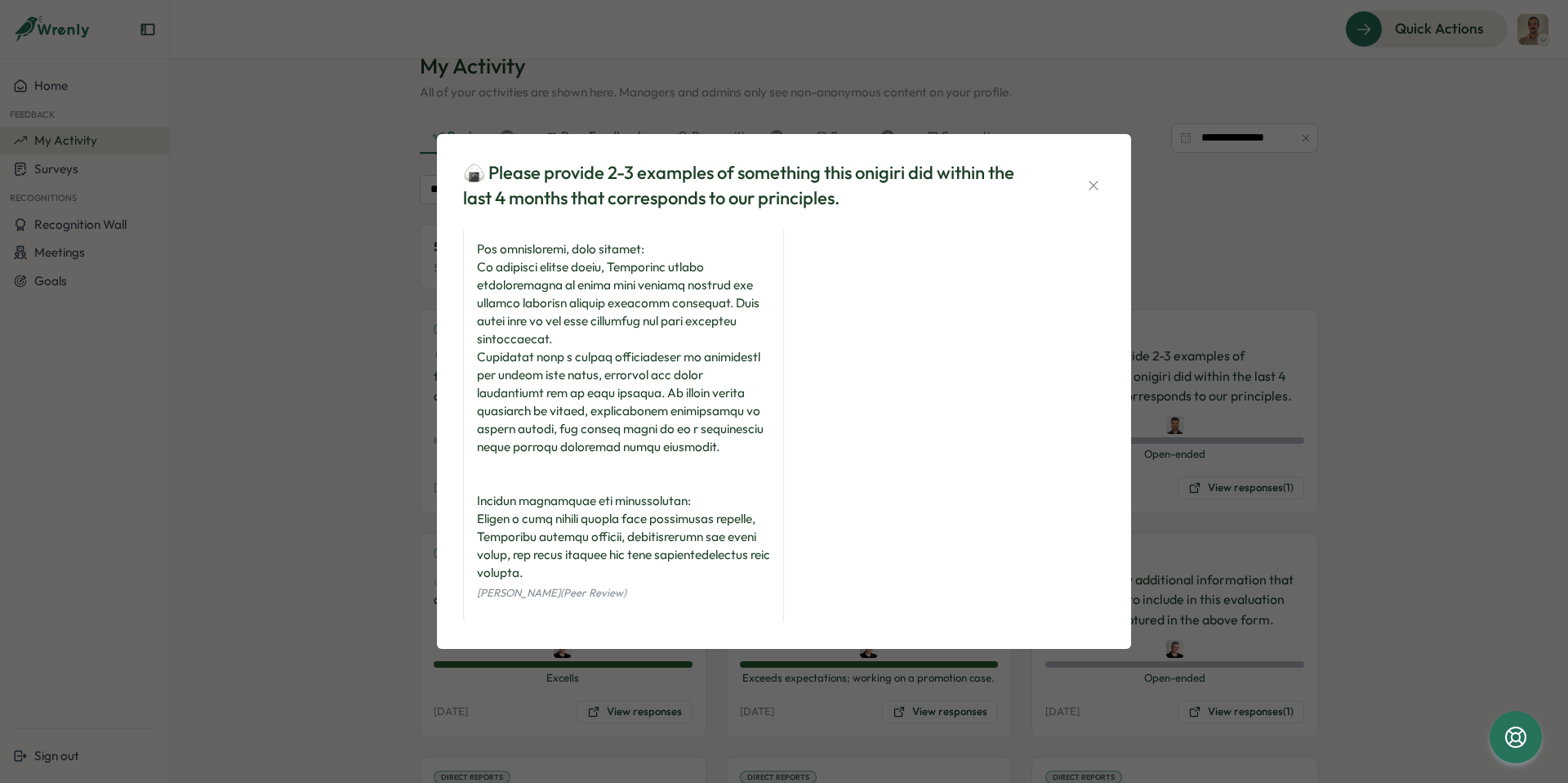
scroll to position [420, 0]
click at [377, 545] on div "🍙 Please provide 2-3 examples of something this onigiri did within the last 4 m…" at bounding box center [784, 391] width 1568 height 783
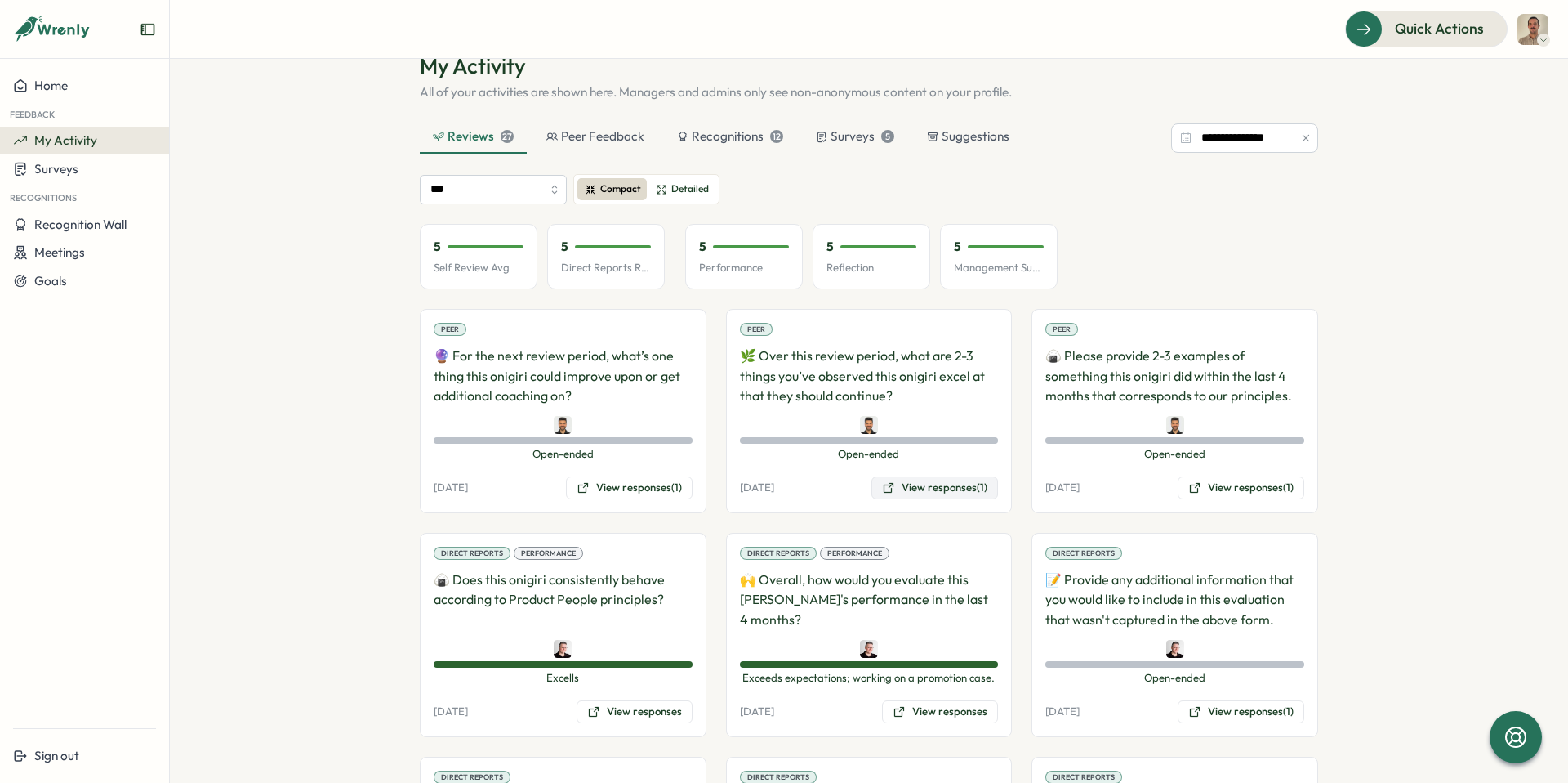
click at [941, 486] on button "View responses (1)" at bounding box center [934, 488] width 126 height 23
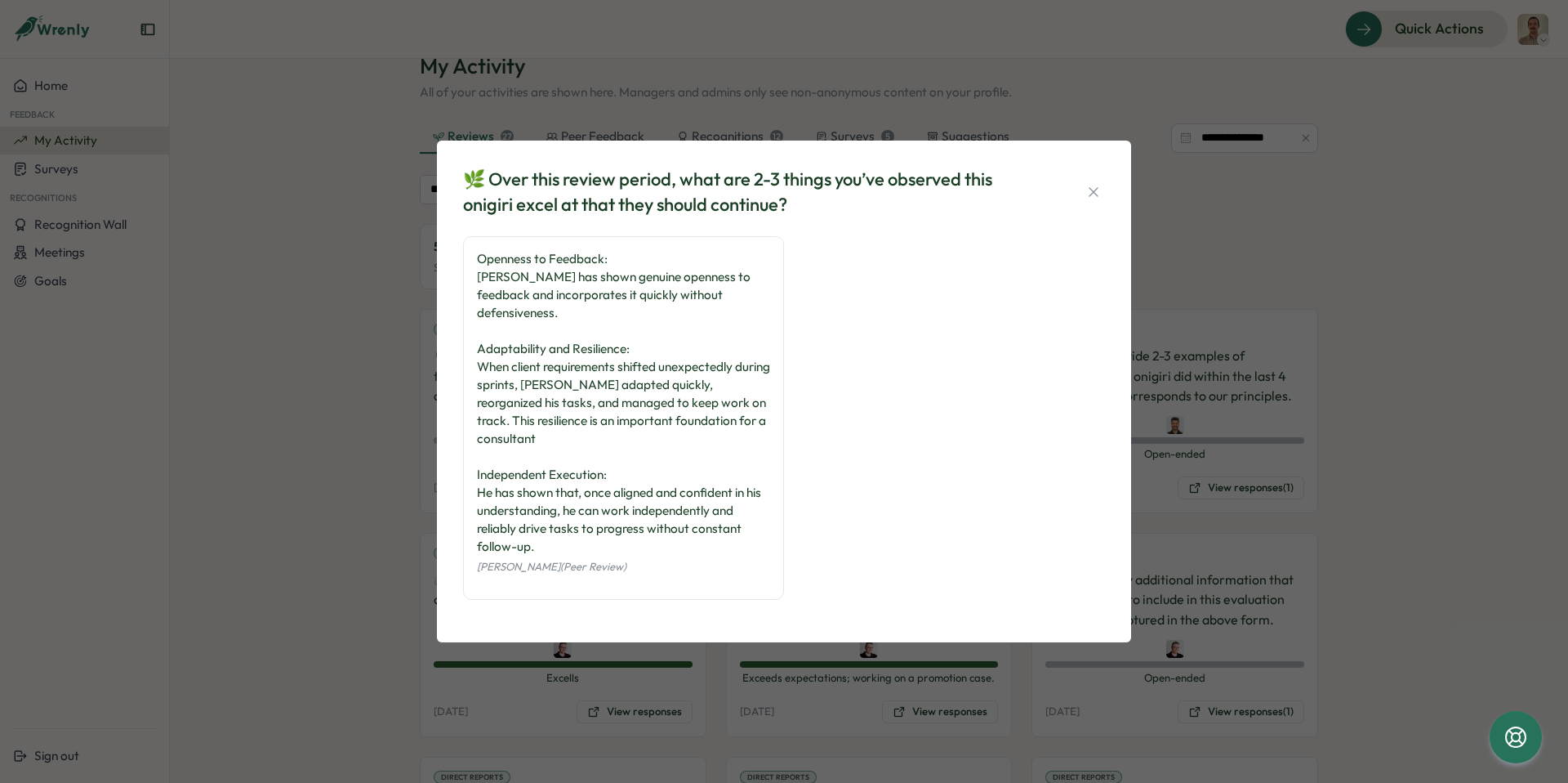
click at [292, 524] on div "🌿 Over this review period, what are 2-3 things you’ve observed this onigiri exc…" at bounding box center [784, 391] width 1568 height 783
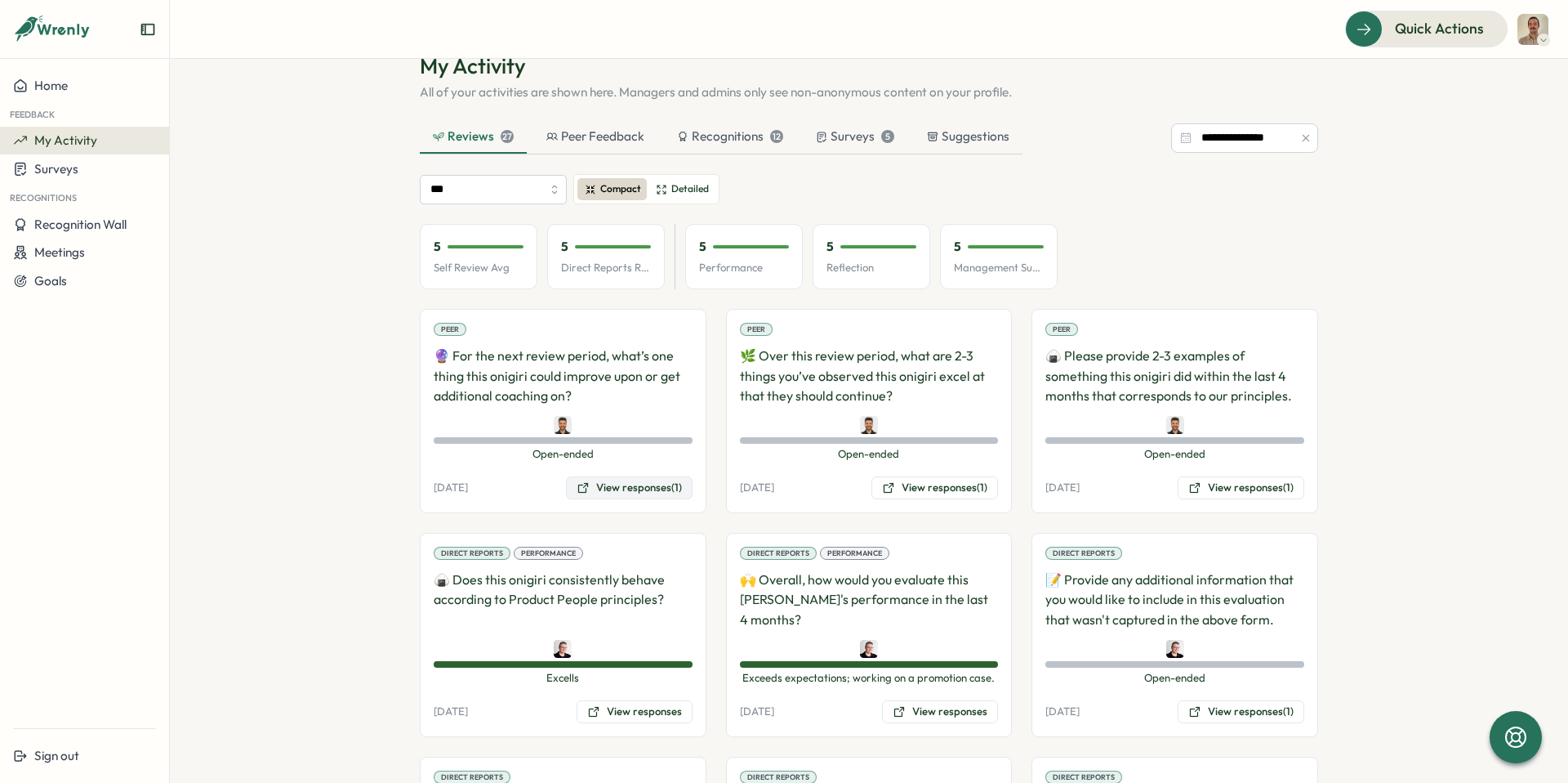
click at [613, 499] on button "View responses (1)" at bounding box center [630, 488] width 126 height 23
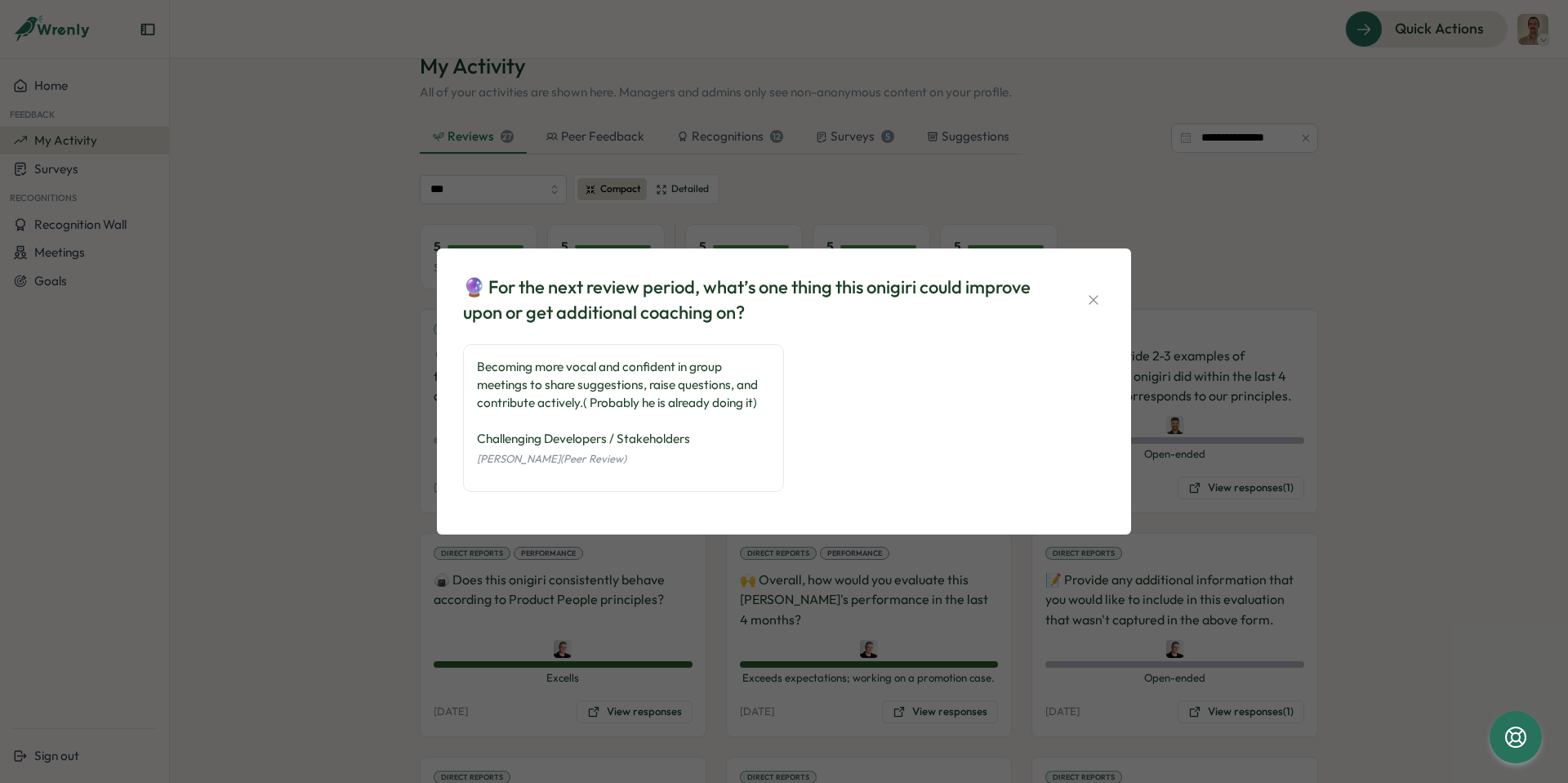
click at [366, 471] on div "🔮 For the next review period, what’s one thing this onigiri could improve upon …" at bounding box center [784, 391] width 1568 height 783
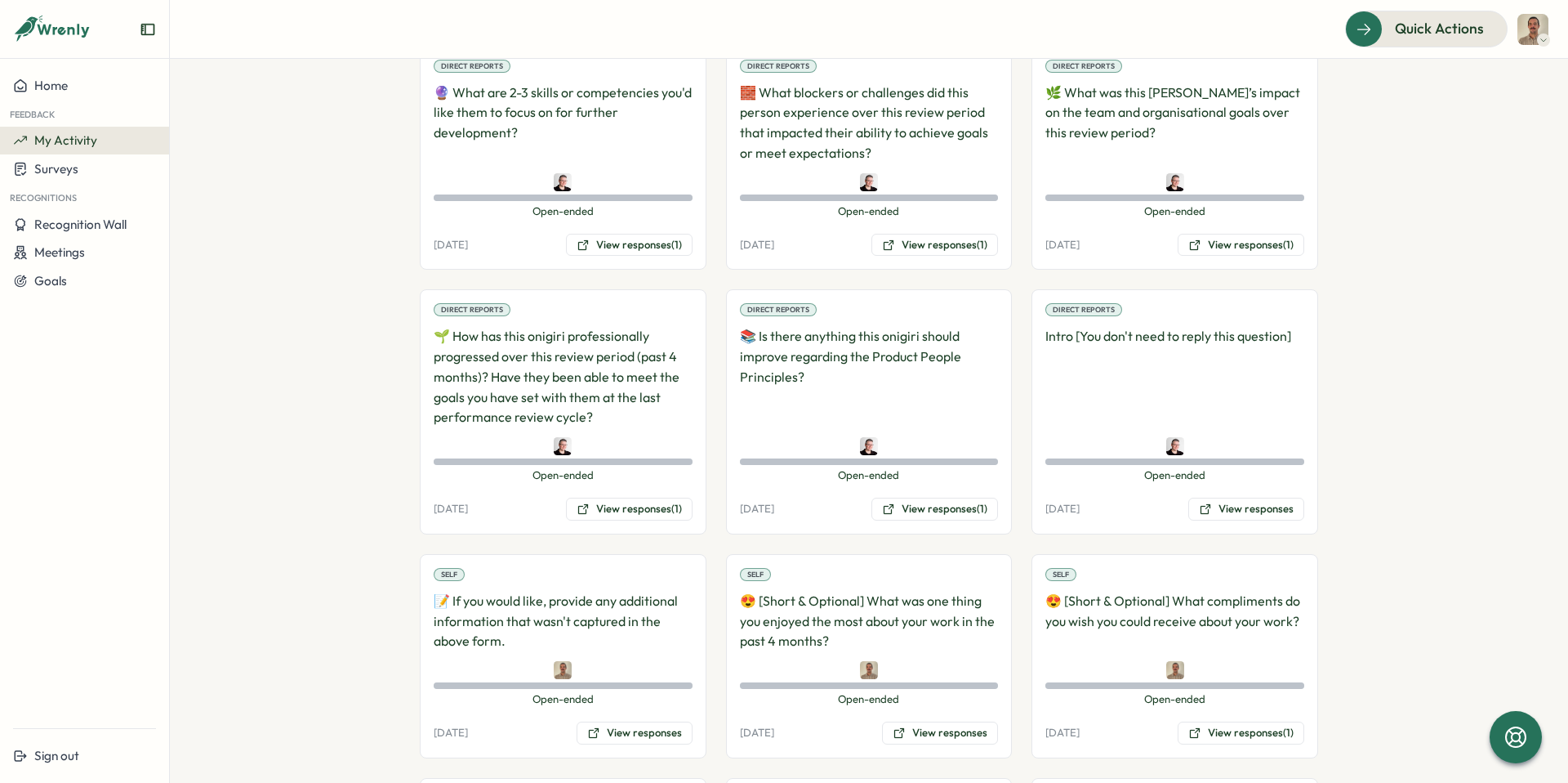
scroll to position [760, 0]
